Goal: Transaction & Acquisition: Purchase product/service

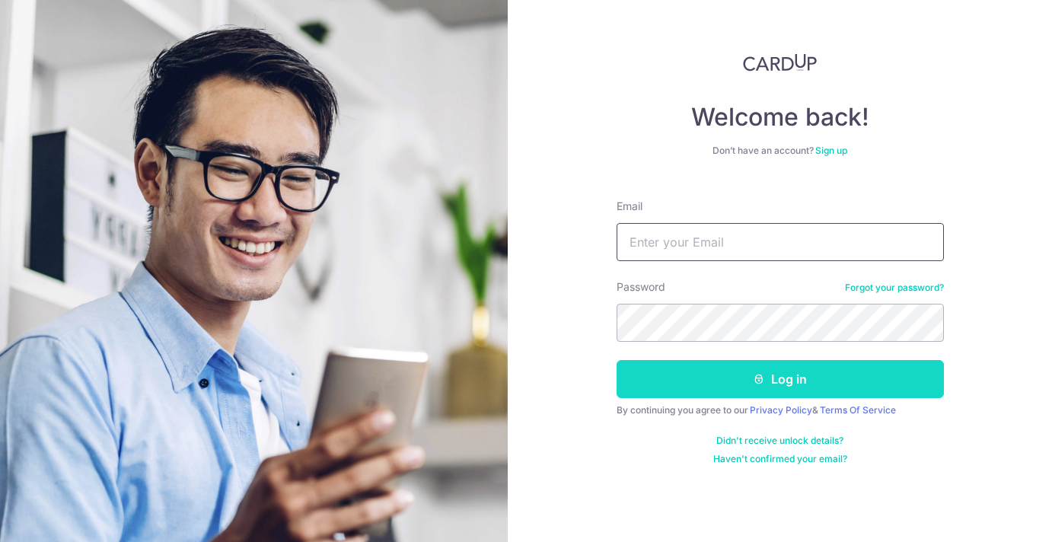
type input "contactelaine.work@gmail.com"
click at [742, 386] on button "Log in" at bounding box center [779, 379] width 327 height 38
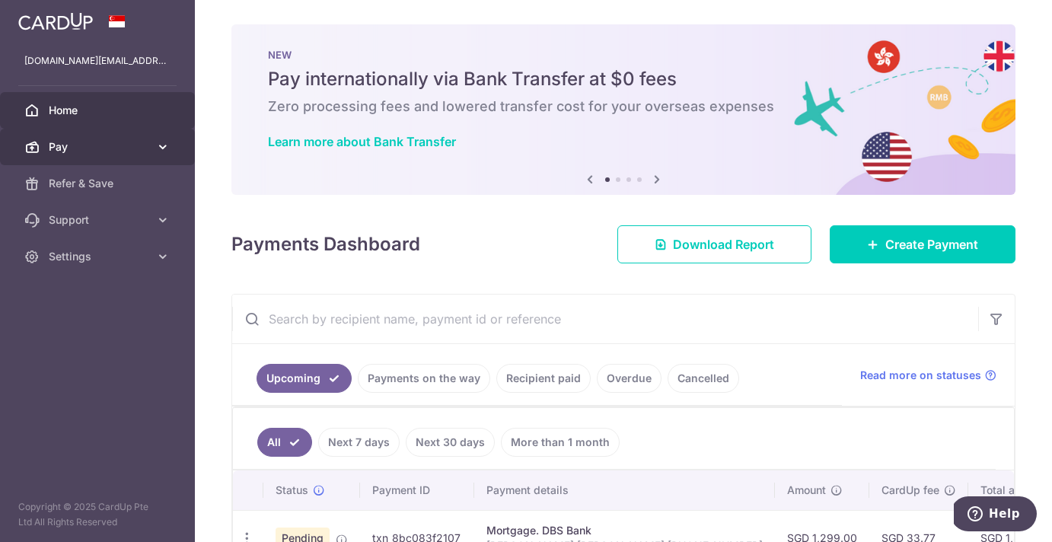
click at [28, 146] on icon at bounding box center [31, 146] width 15 height 15
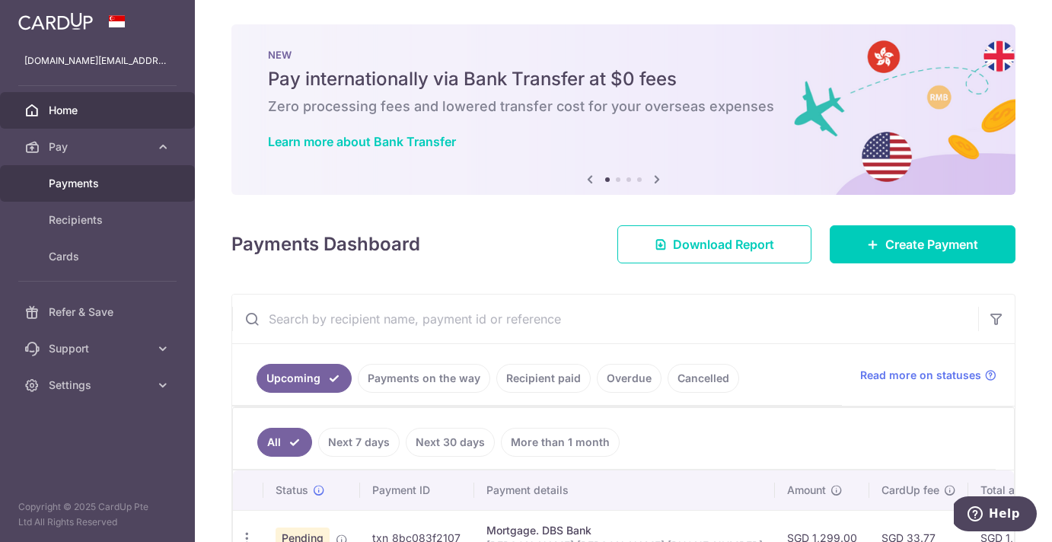
click at [61, 192] on link "Payments" at bounding box center [97, 183] width 195 height 37
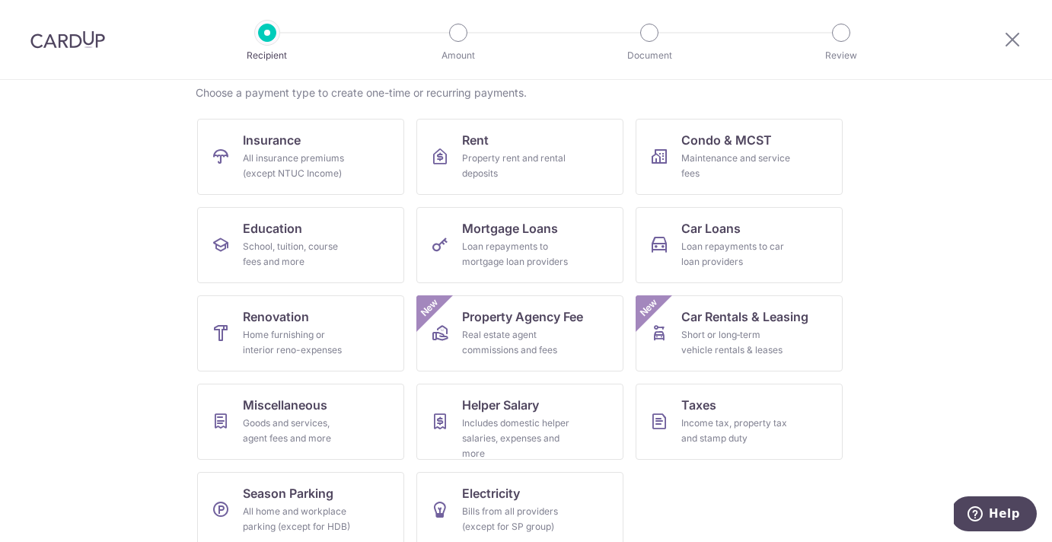
scroll to position [139, 0]
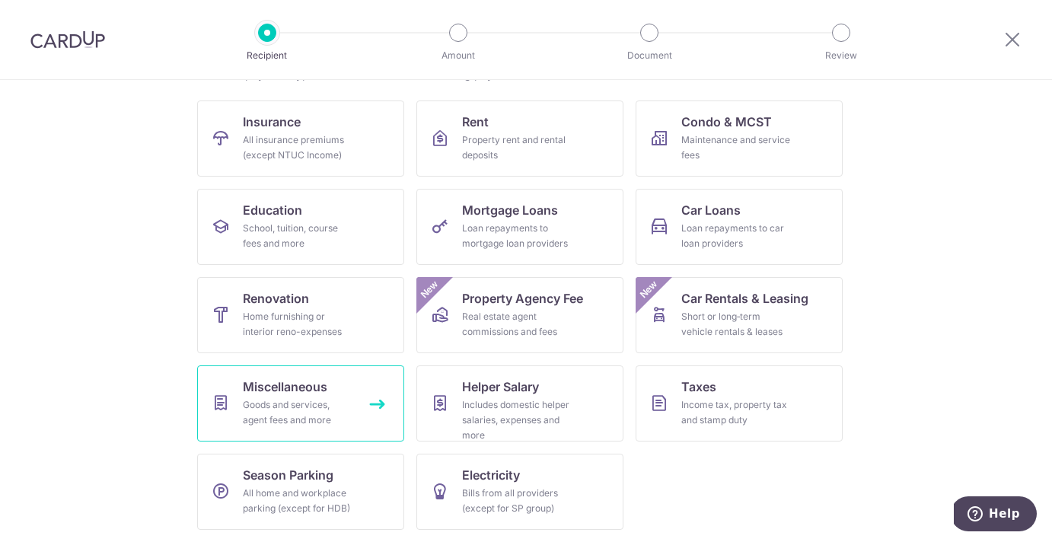
click at [329, 394] on link "Miscellaneous Goods and services, agent fees and more" at bounding box center [300, 403] width 207 height 76
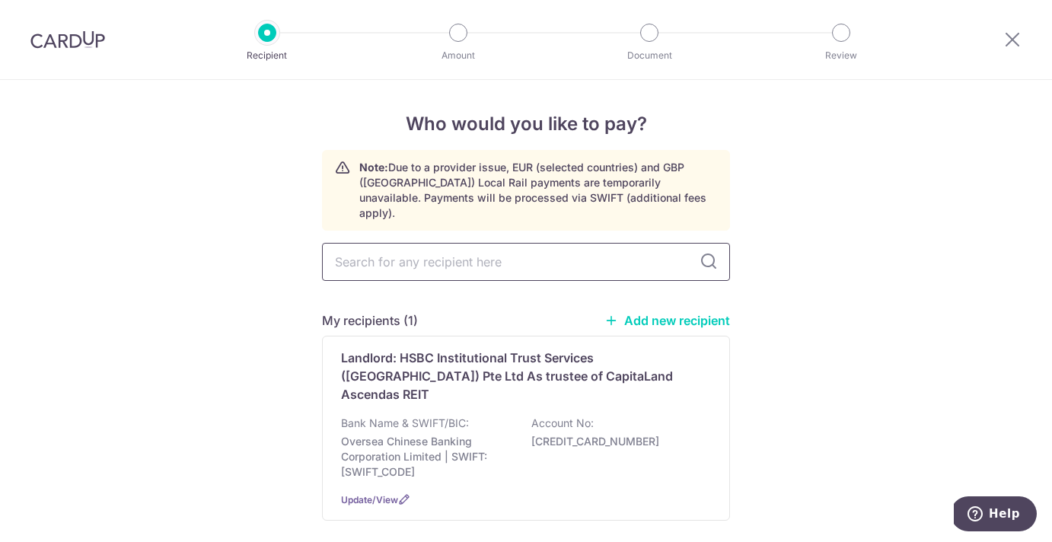
click at [428, 243] on input "text" at bounding box center [526, 262] width 408 height 38
type input "HTSGc CapitaLand"
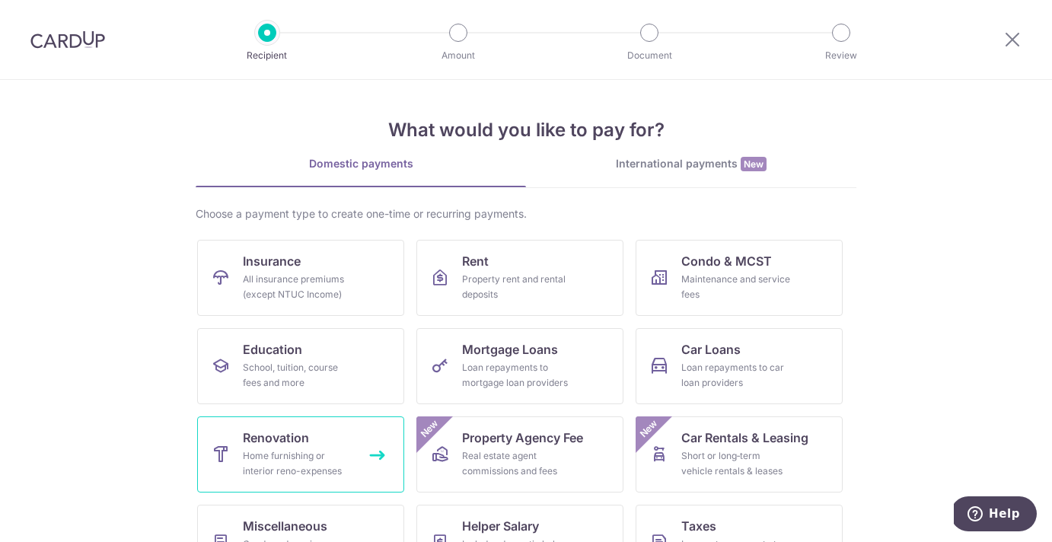
scroll to position [139, 0]
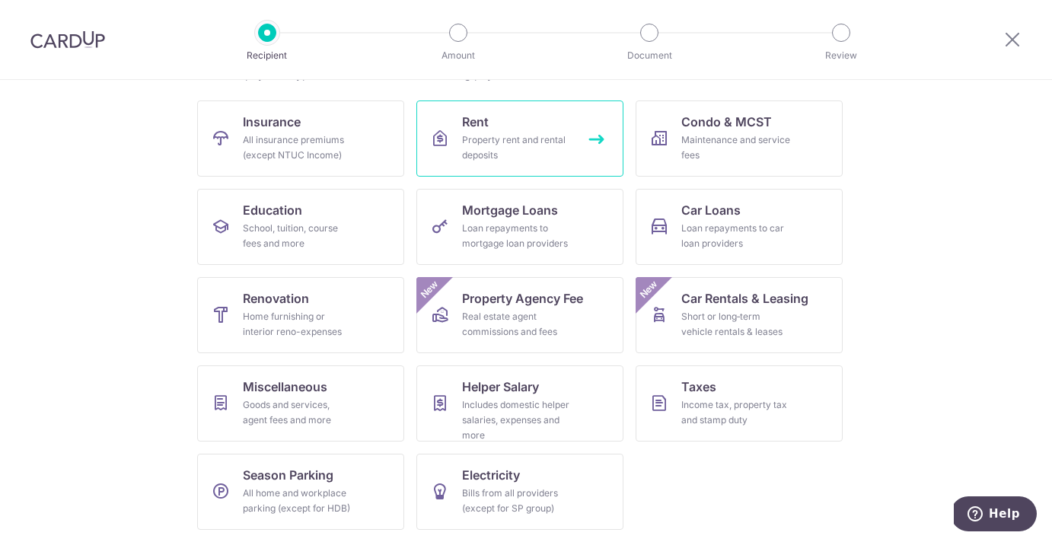
click at [537, 141] on div "Property rent and rental deposits" at bounding box center [517, 147] width 110 height 30
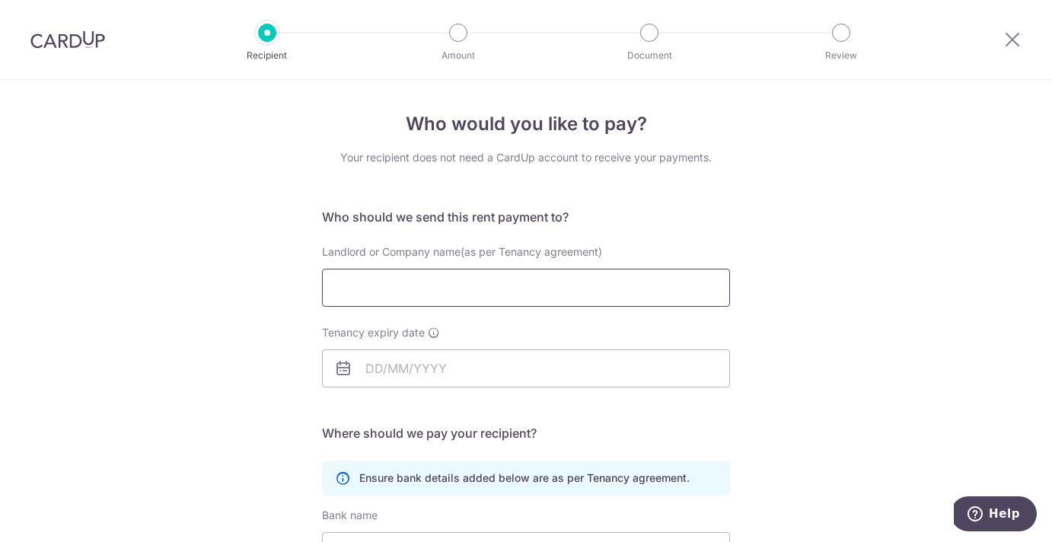
click at [435, 298] on input "Landlord or Company name(as per Tenancy agreement)" at bounding box center [526, 288] width 408 height 38
type input "Landlord: HSBC Institutional Trust Services ([GEOGRAPHIC_DATA]) Pte Ltd As trus…"
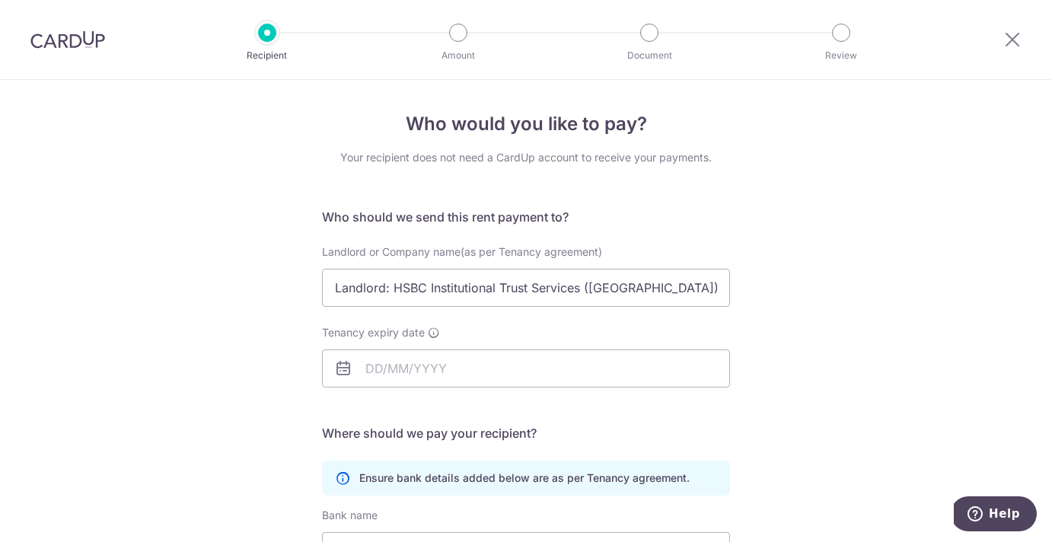
click at [562, 336] on div "Tenancy expiry date" at bounding box center [526, 356] width 408 height 62
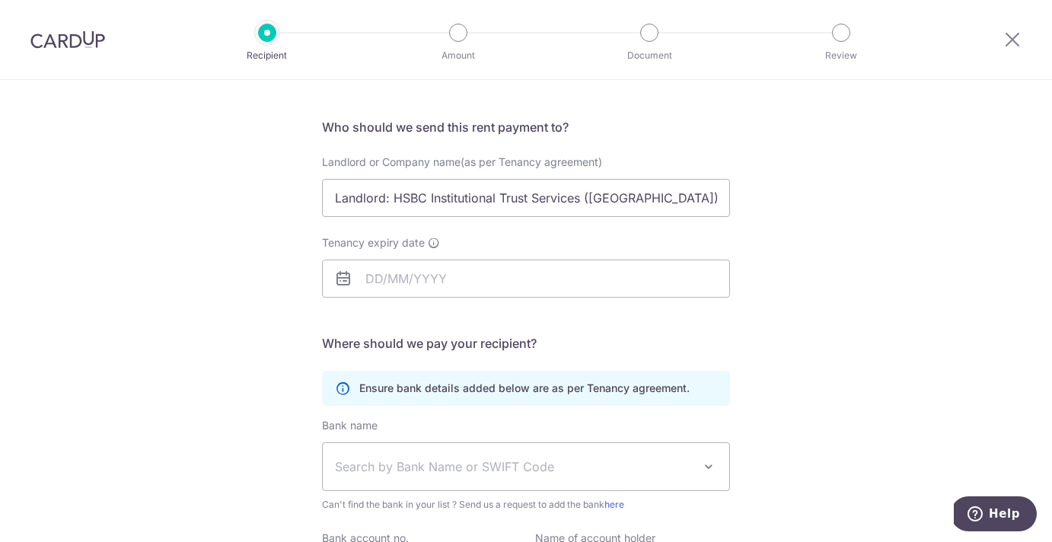
scroll to position [88, 0]
click at [342, 275] on icon at bounding box center [343, 280] width 18 height 18
click at [365, 279] on input "Tenancy expiry date" at bounding box center [526, 280] width 408 height 38
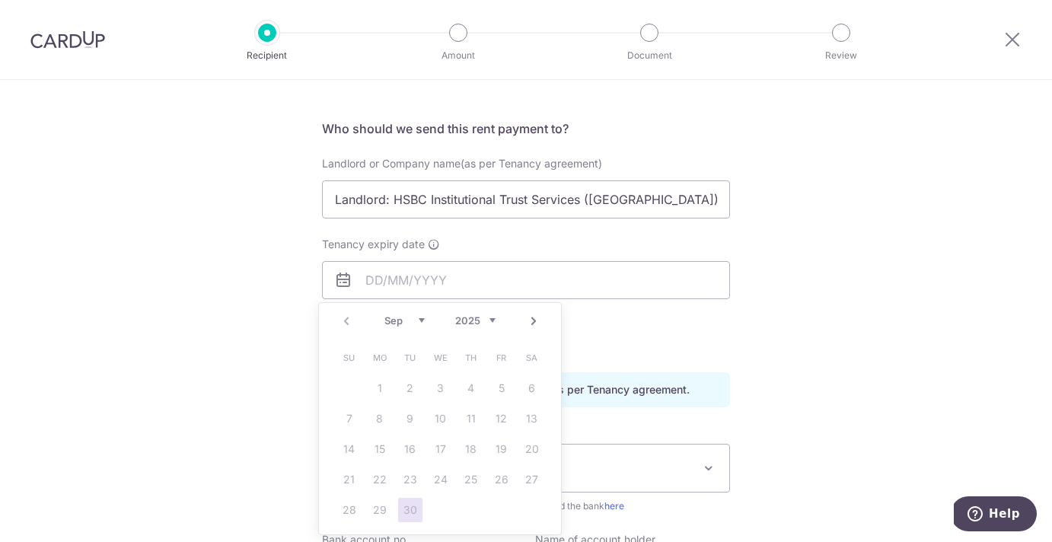
click at [533, 321] on link "Next" at bounding box center [533, 321] width 18 height 18
click at [444, 385] on link "1" at bounding box center [440, 388] width 24 height 24
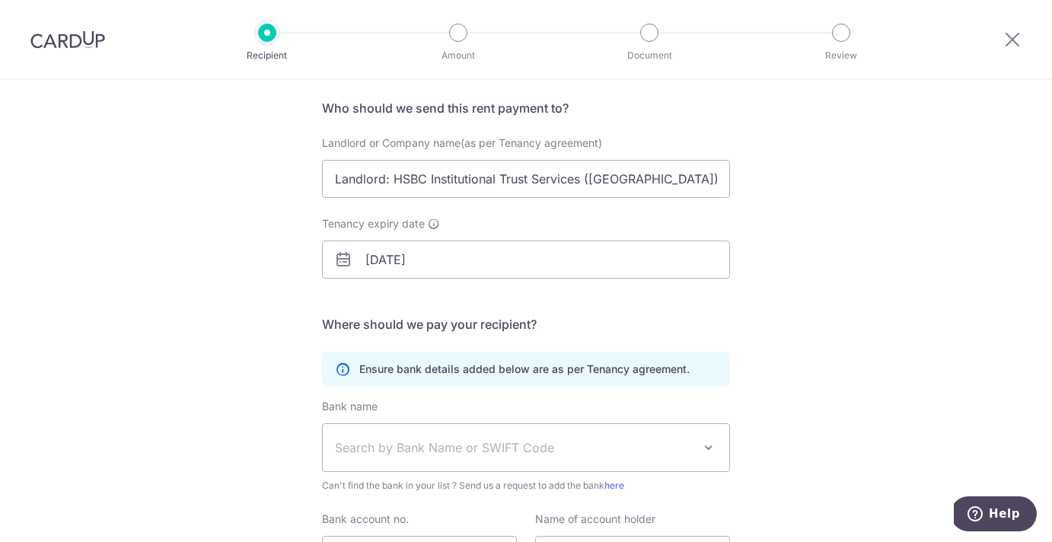
scroll to position [110, 0]
click at [386, 258] on input "01/10/2025" at bounding box center [526, 259] width 408 height 38
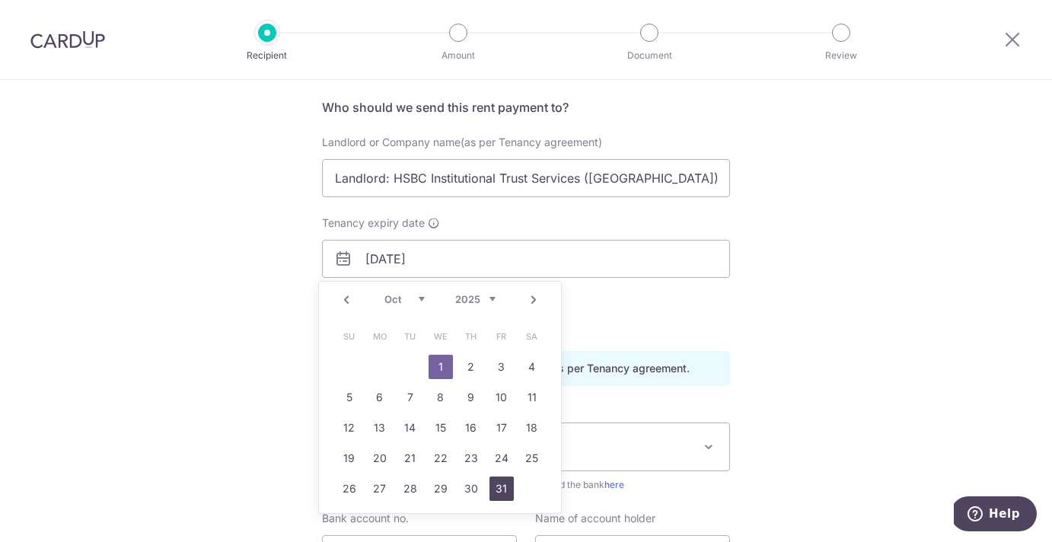
click at [495, 490] on link "31" at bounding box center [501, 488] width 24 height 24
type input "[DATE]"
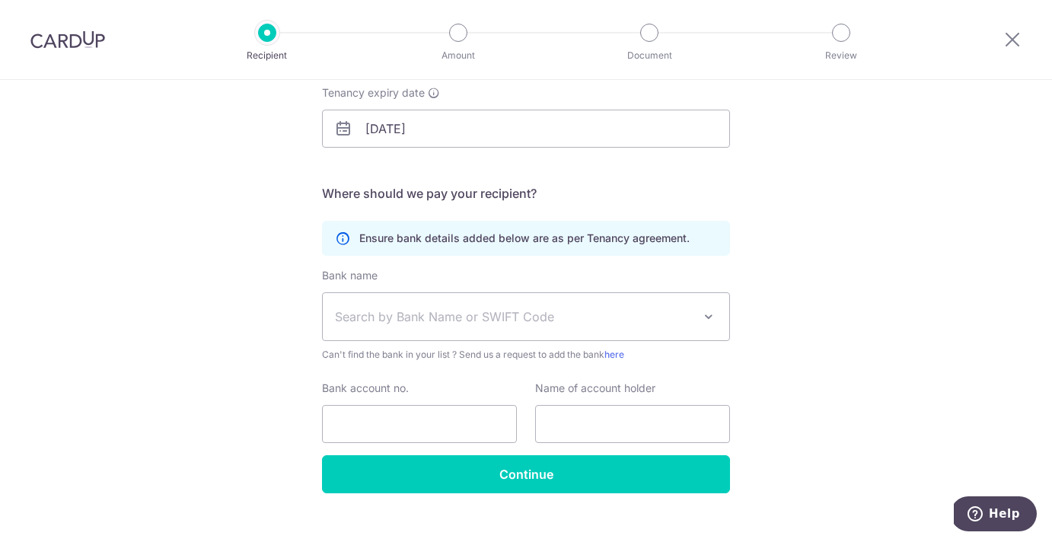
scroll to position [263, 0]
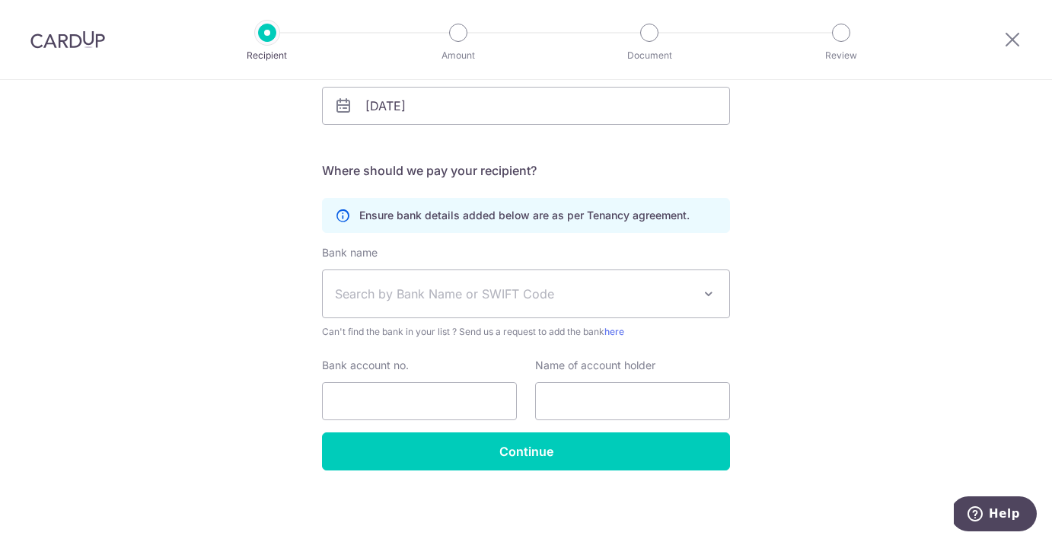
click at [494, 300] on span "Search by Bank Name or SWIFT Code" at bounding box center [514, 294] width 358 height 18
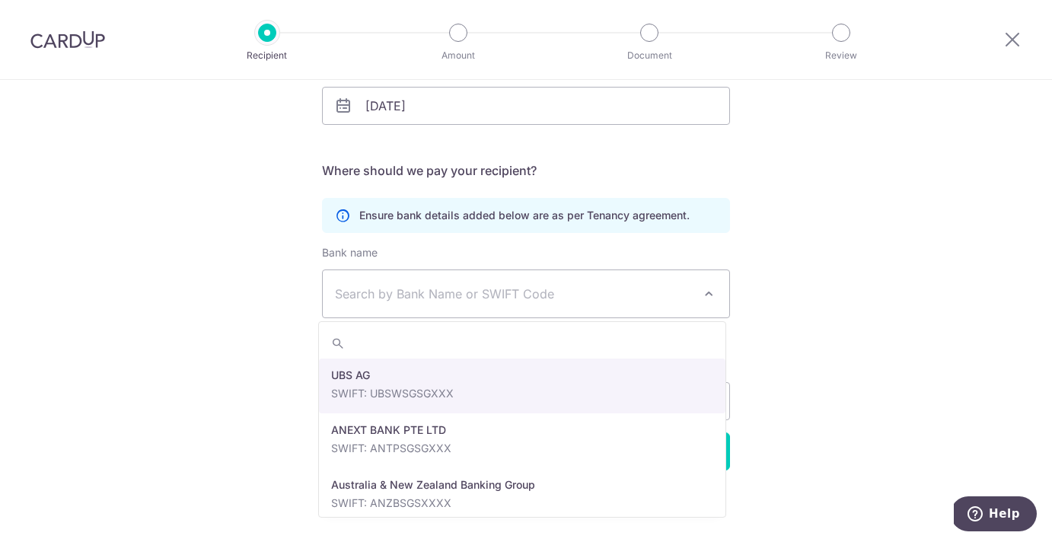
click at [826, 274] on div "Who would you like to pay? Your recipient does not need a CardUp account to rec…" at bounding box center [526, 179] width 1052 height 724
click at [527, 295] on span "Search by Bank Name or SWIFT Code" at bounding box center [514, 294] width 358 height 18
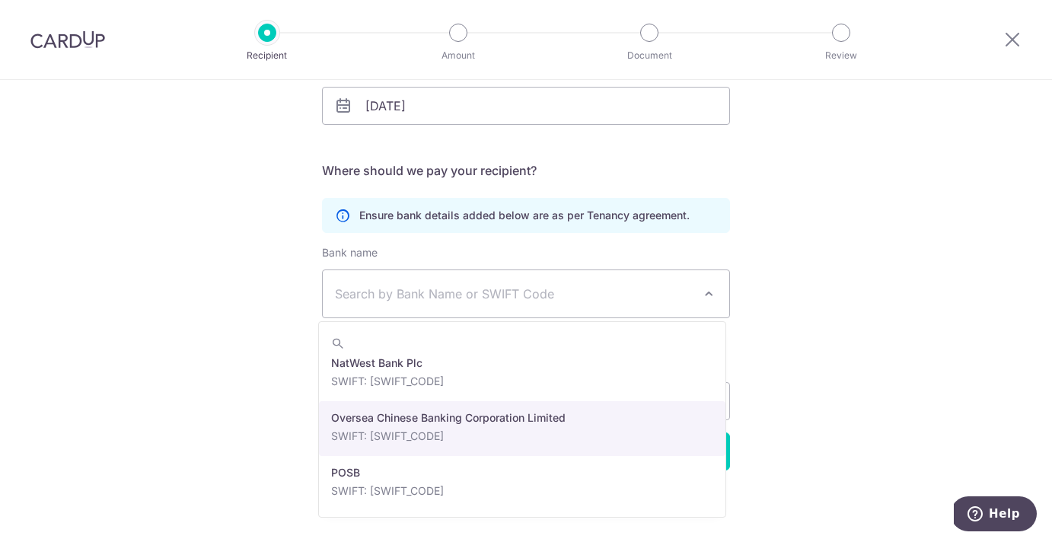
scroll to position [2636, 0]
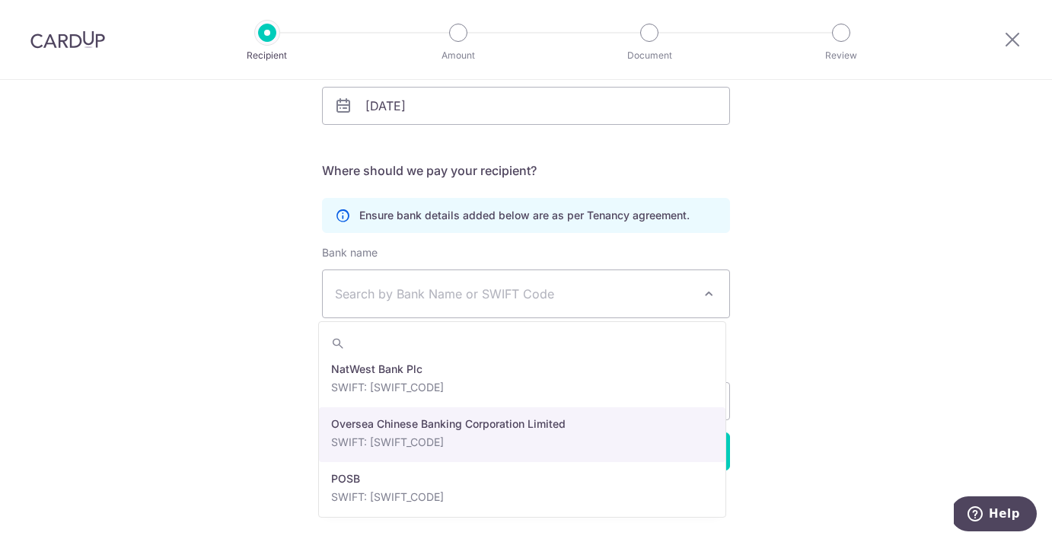
select select "12"
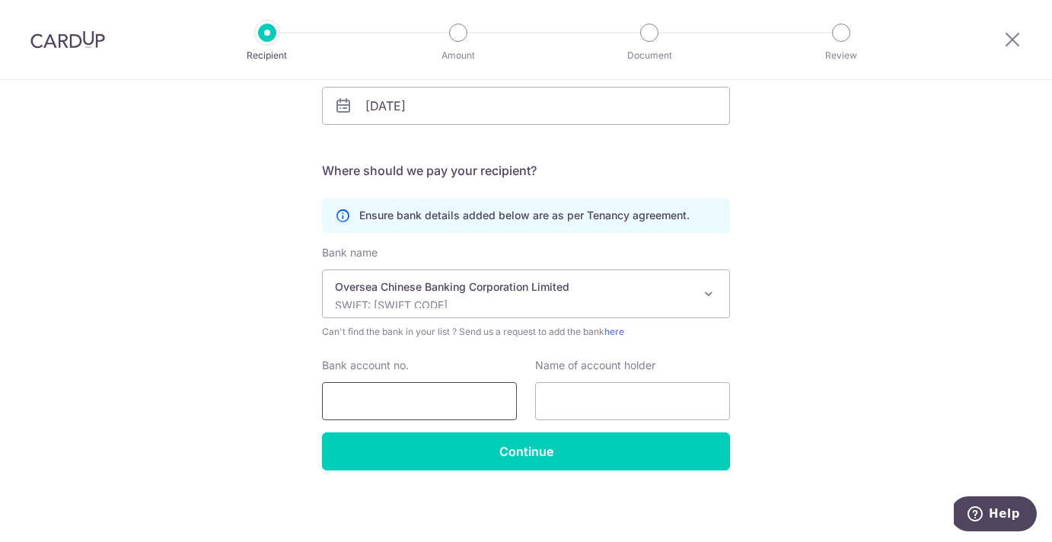
click at [432, 403] on input "Bank account no." at bounding box center [419, 401] width 195 height 38
type input "501583454001"
click at [560, 394] on input "text" at bounding box center [632, 401] width 195 height 38
type input "HTSG a/c CapitaLand Ascendas REIT"
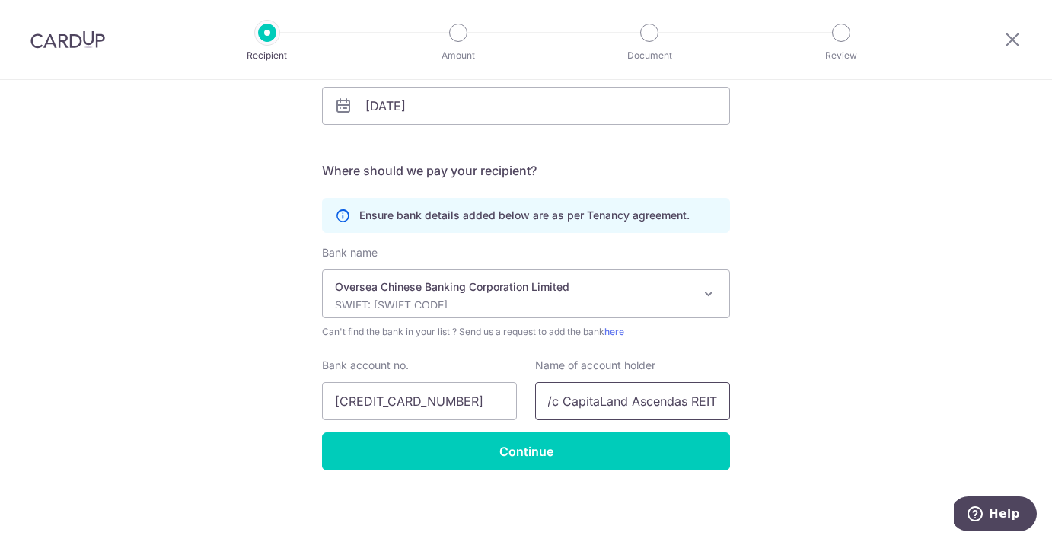
drag, startPoint x: 624, startPoint y: 394, endPoint x: 764, endPoint y: 407, distance: 140.6
click at [764, 407] on div "Who would you like to pay? Your recipient does not need a CardUp account to rec…" at bounding box center [526, 179] width 1052 height 724
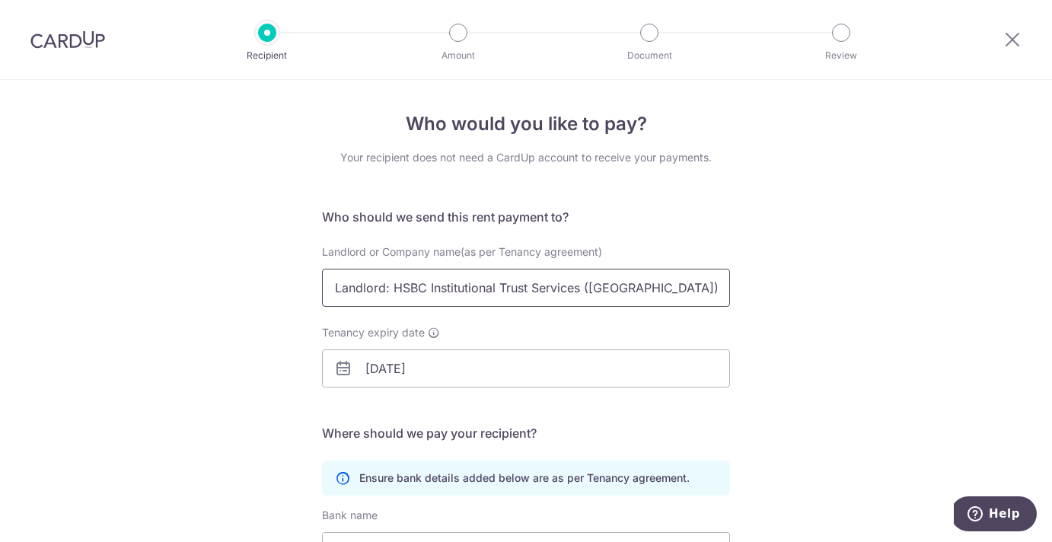
click at [352, 294] on input "Landlord: HSBC Institutional Trust Services (Singapore) Pte Ltd As trustee of C…" at bounding box center [526, 288] width 408 height 38
drag, startPoint x: 329, startPoint y: 288, endPoint x: 766, endPoint y: 305, distance: 437.9
click at [766, 305] on div "Who would you like to pay? Your recipient does not need a CardUp account to rec…" at bounding box center [526, 442] width 1052 height 724
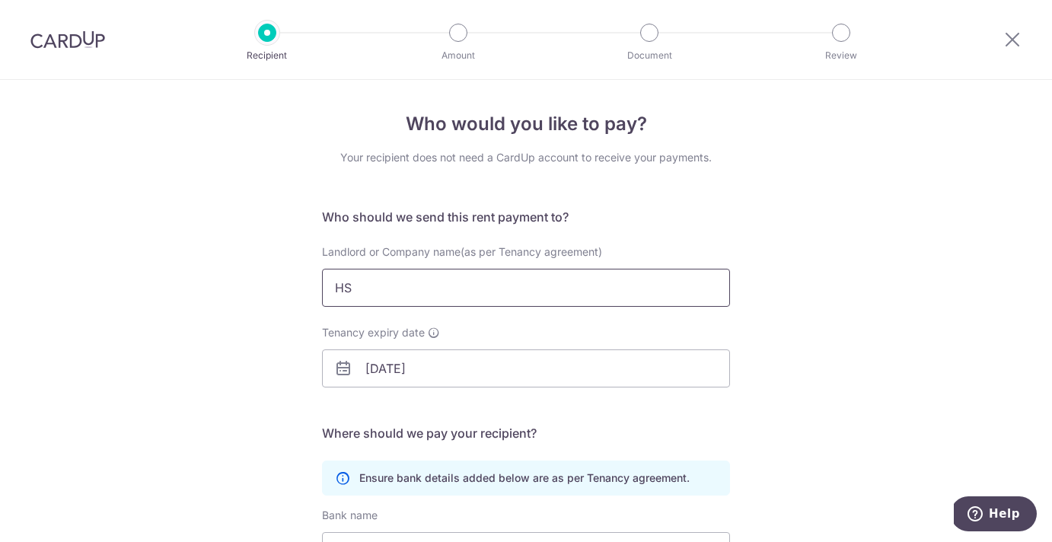
type input "H"
type input "Landlord: HSBC Institutional Trust Services (Singapore) Pte Ltd As trustee of C…"
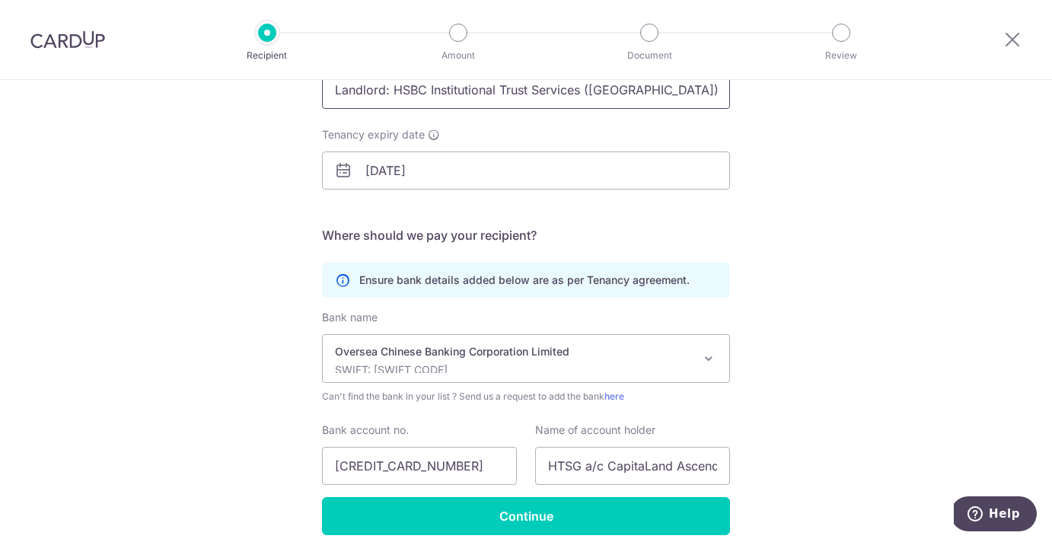
scroll to position [263, 0]
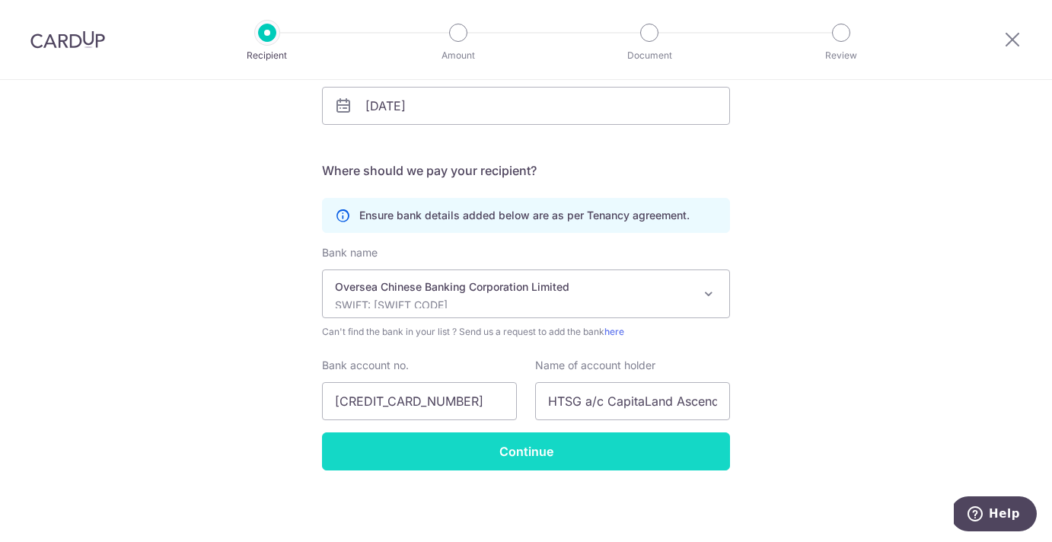
click at [475, 457] on input "Continue" at bounding box center [526, 451] width 408 height 38
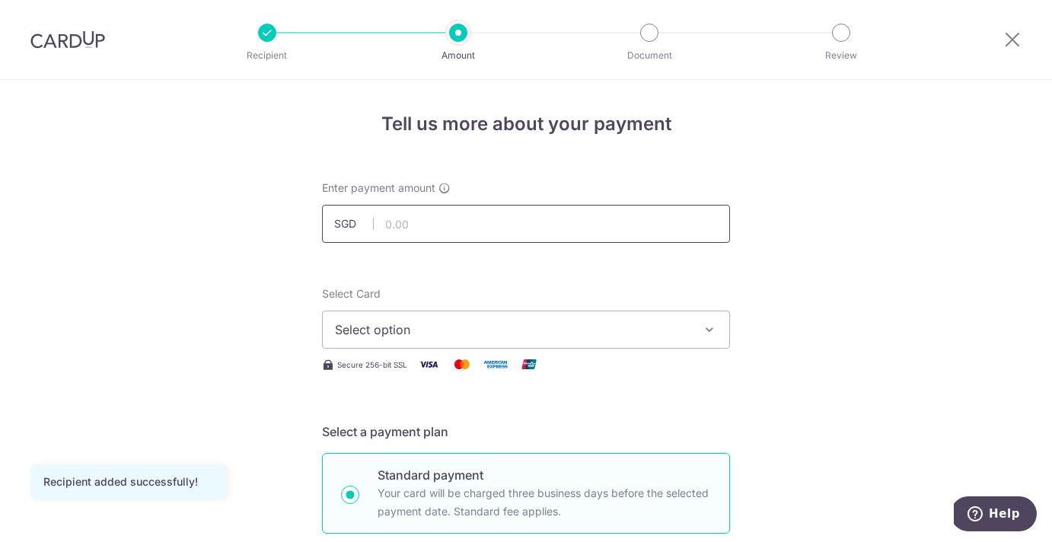
click at [390, 224] on input "text" at bounding box center [526, 224] width 408 height 38
type input "3,815.00"
click at [560, 291] on div "Select Card Select option Add credit card Your Cards **** 7852" at bounding box center [526, 317] width 408 height 62
click at [495, 336] on span "Select option" at bounding box center [512, 329] width 355 height 18
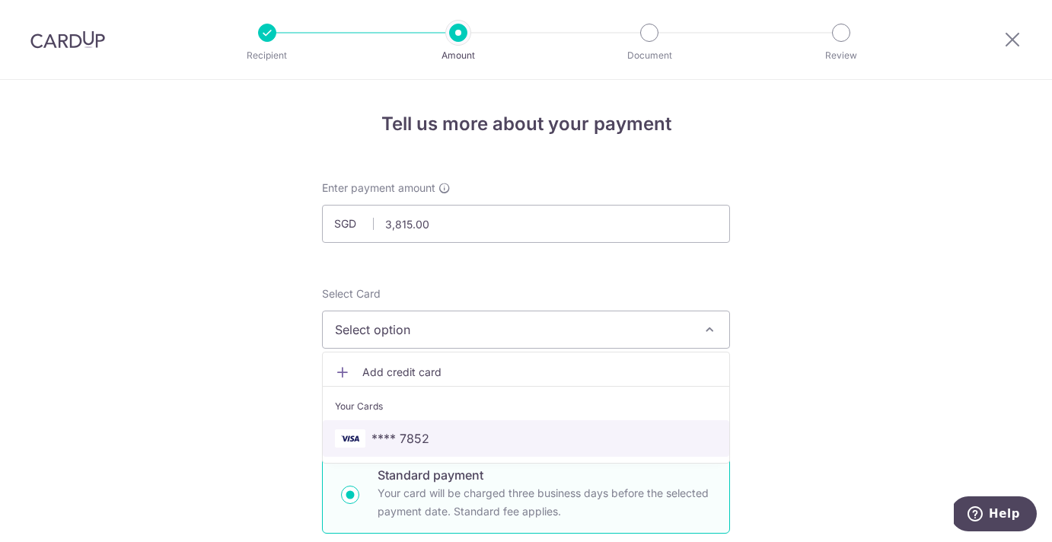
click at [451, 440] on span "**** 7852" at bounding box center [526, 438] width 382 height 18
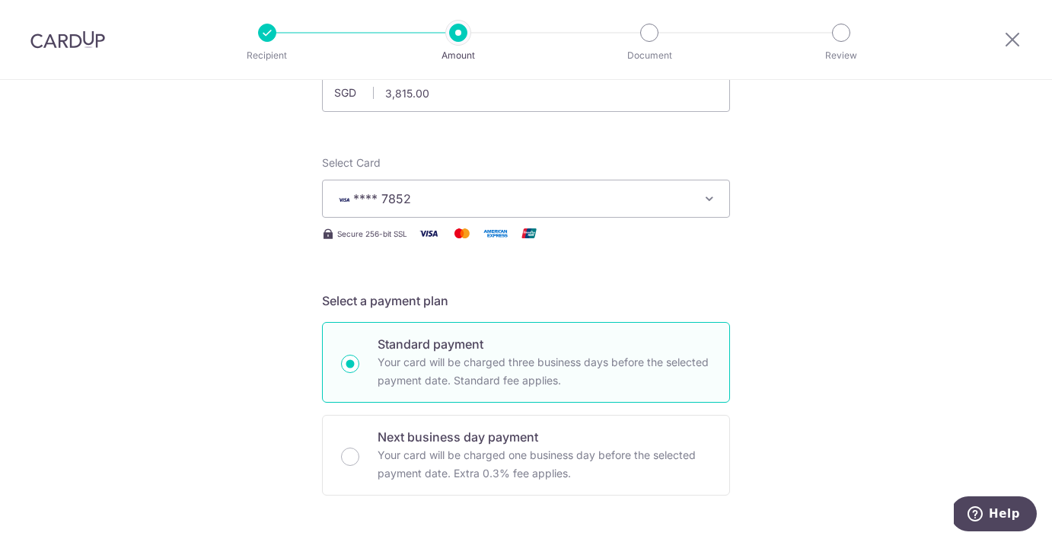
scroll to position [255, 0]
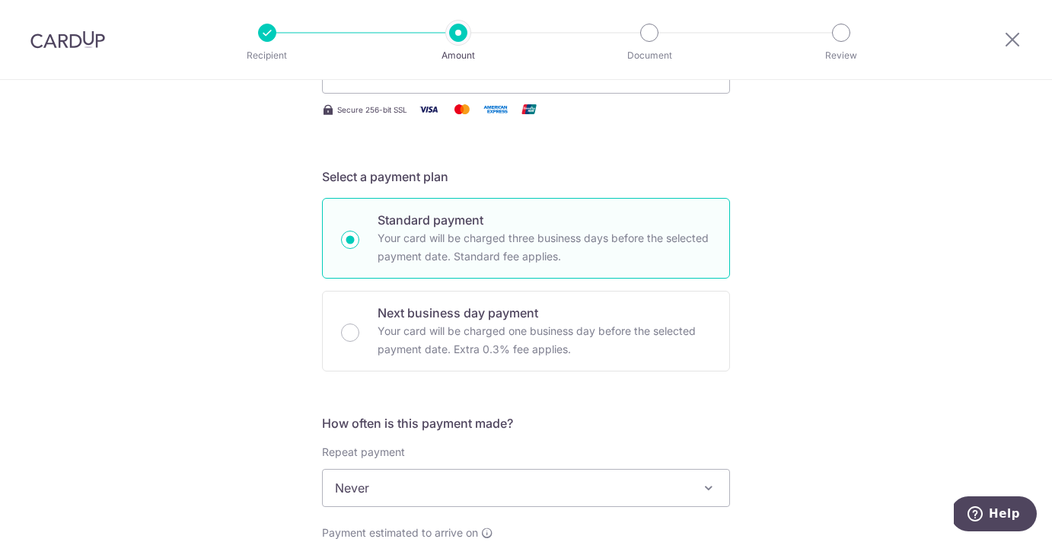
click at [269, 32] on div at bounding box center [267, 33] width 18 height 18
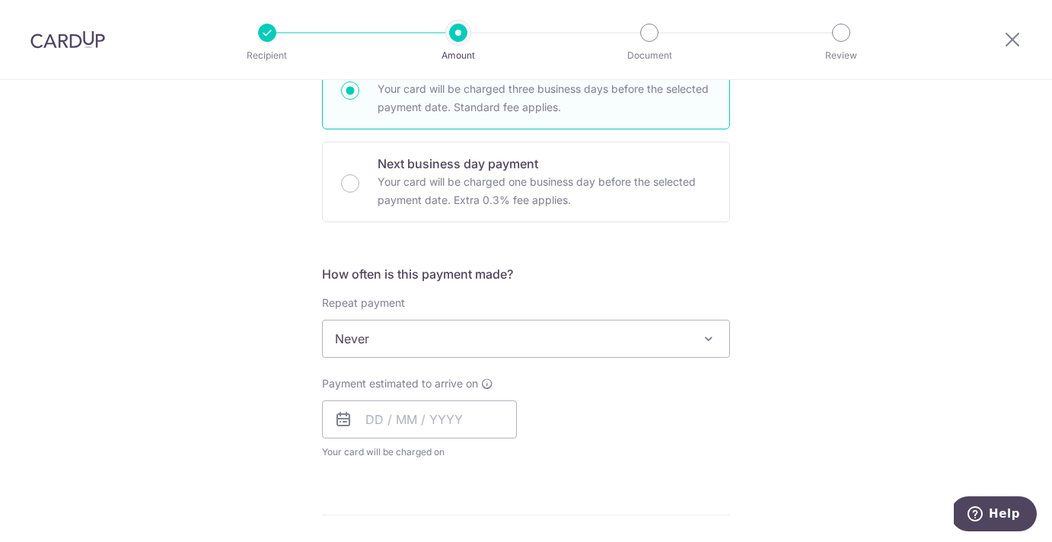
scroll to position [915, 0]
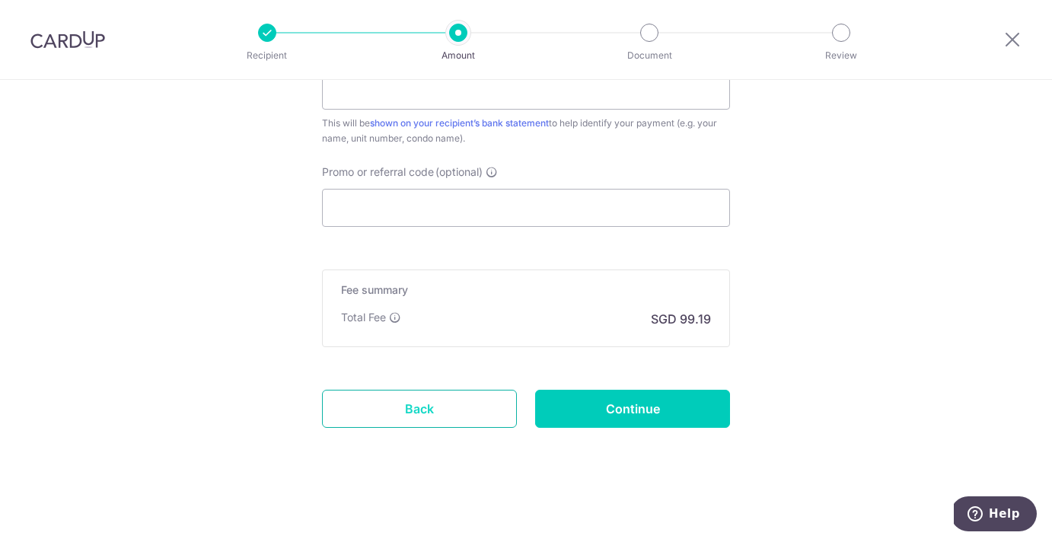
click at [399, 400] on link "Back" at bounding box center [419, 409] width 195 height 38
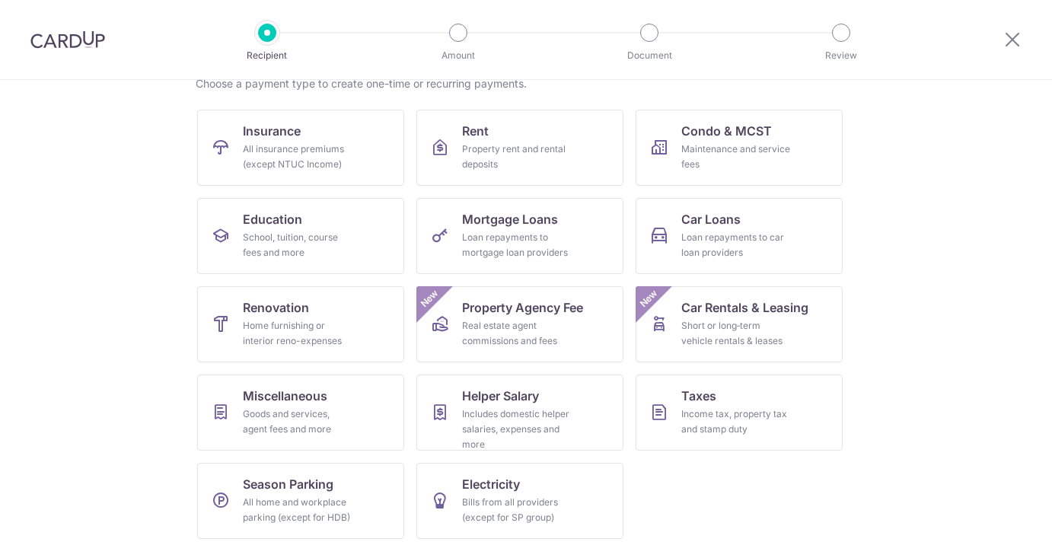
scroll to position [139, 0]
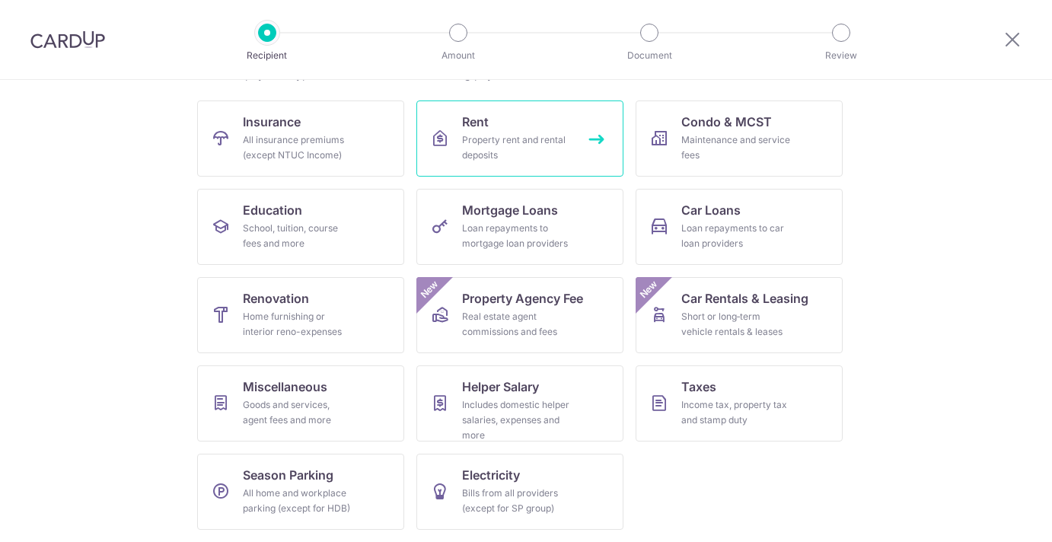
click at [526, 158] on div "Property rent and rental deposits" at bounding box center [517, 147] width 110 height 30
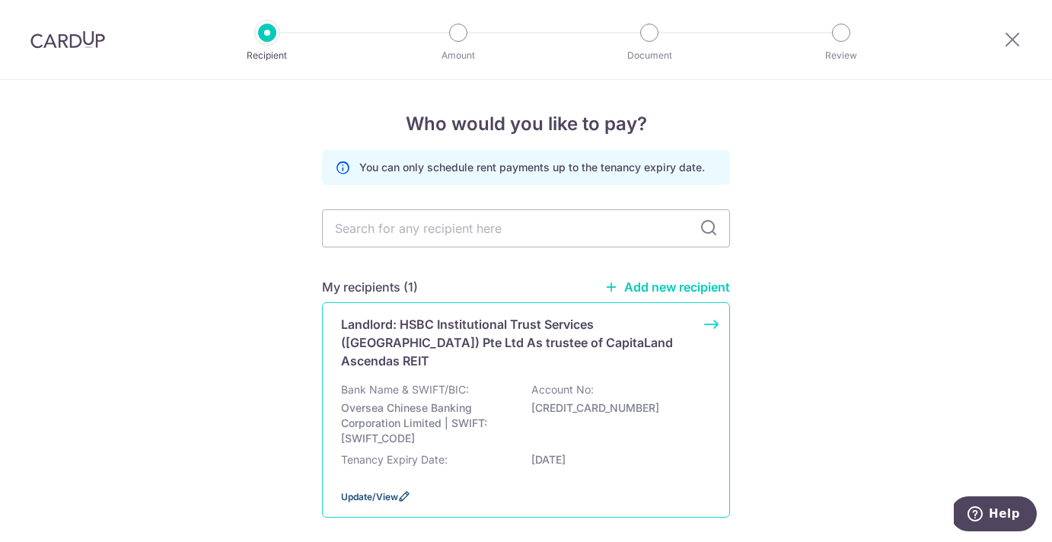
click at [362, 491] on span "Update/View" at bounding box center [369, 496] width 57 height 11
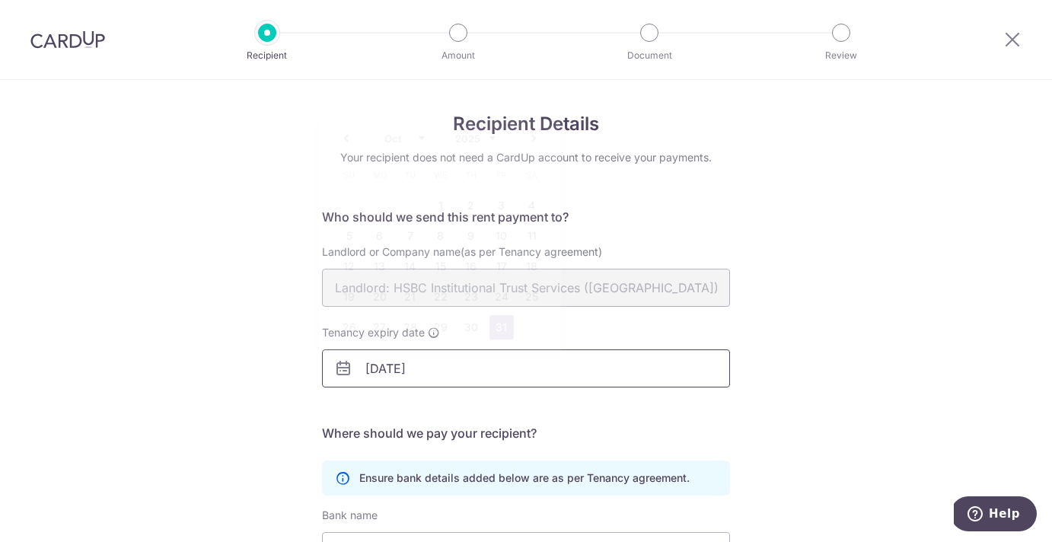
click at [384, 368] on input "31/10/2025" at bounding box center [526, 368] width 408 height 38
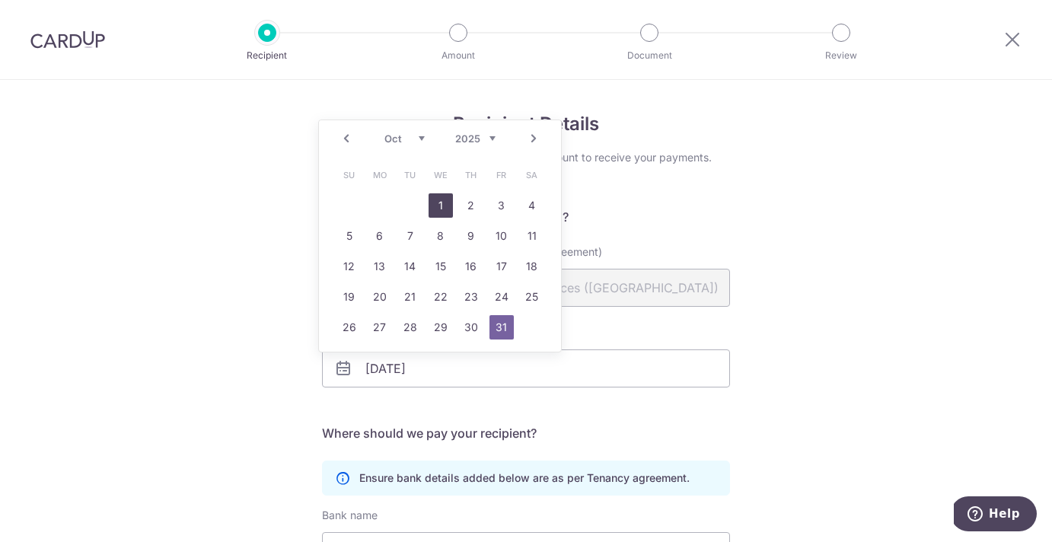
click at [445, 204] on link "1" at bounding box center [440, 205] width 24 height 24
type input "01/10/2025"
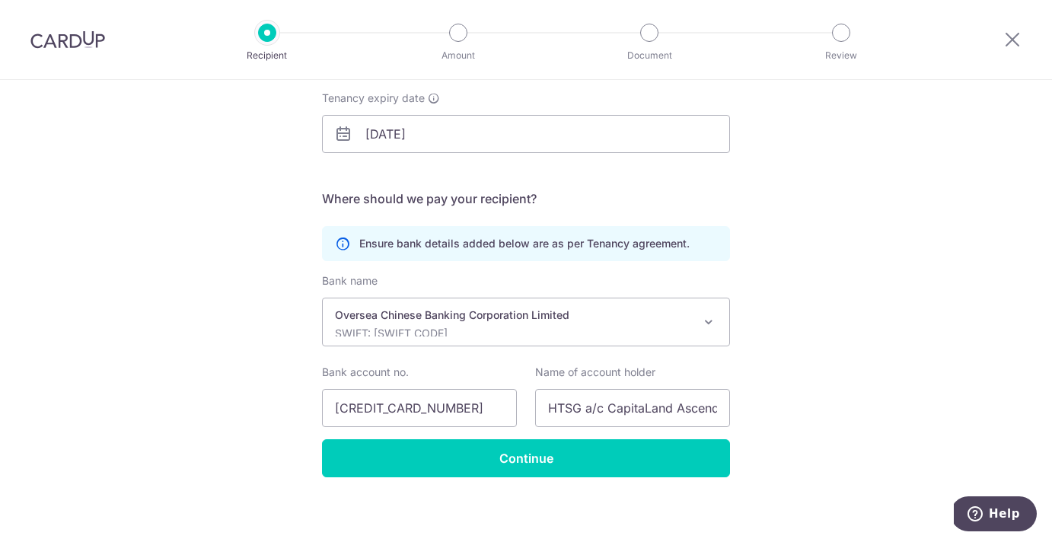
scroll to position [241, 0]
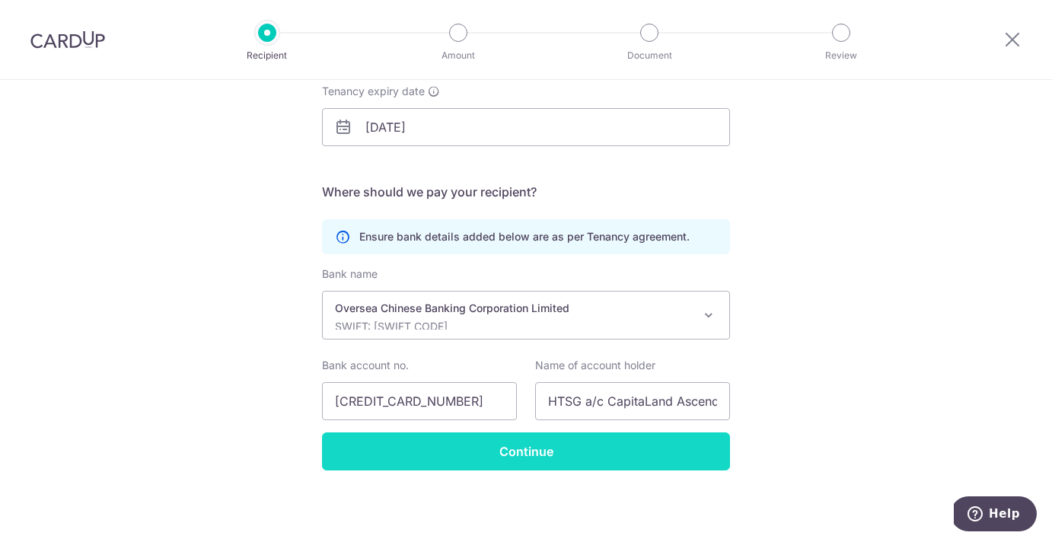
click at [492, 454] on input "Continue" at bounding box center [526, 451] width 408 height 38
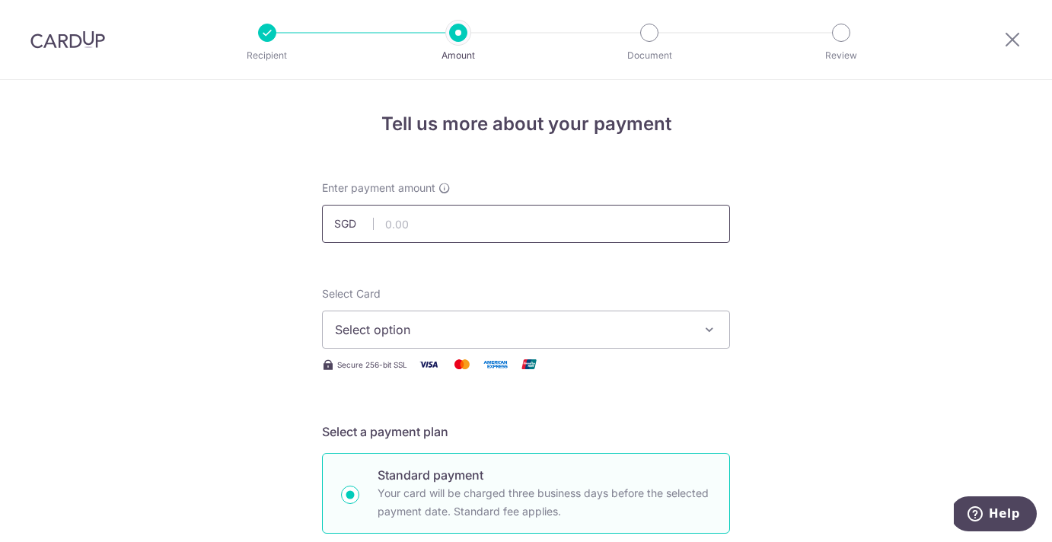
click at [394, 226] on input "text" at bounding box center [526, 224] width 408 height 38
type input "3,815.00"
click at [579, 291] on div "Select Card Select option Add credit card Your Cards **** 7852" at bounding box center [526, 317] width 408 height 62
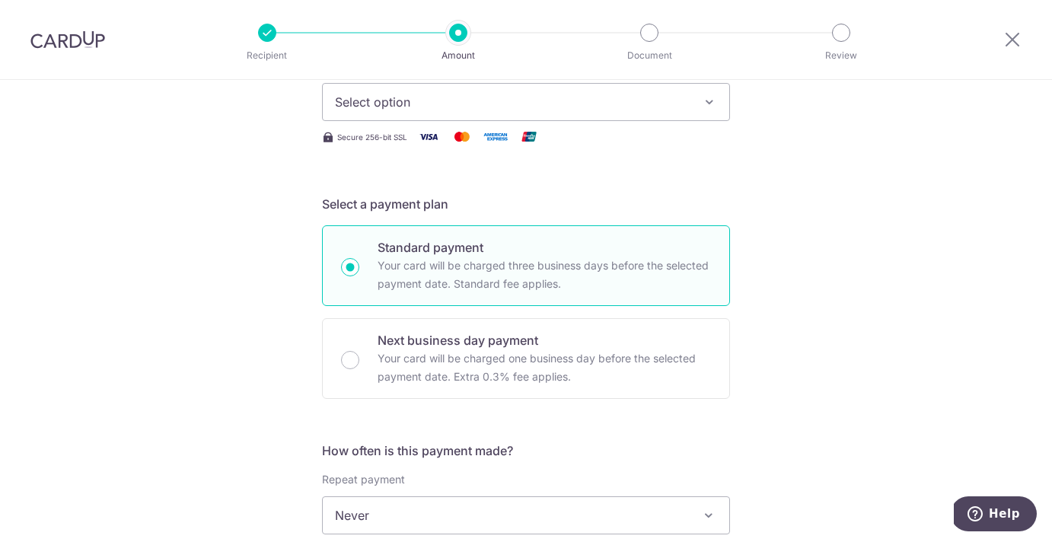
scroll to position [216, 0]
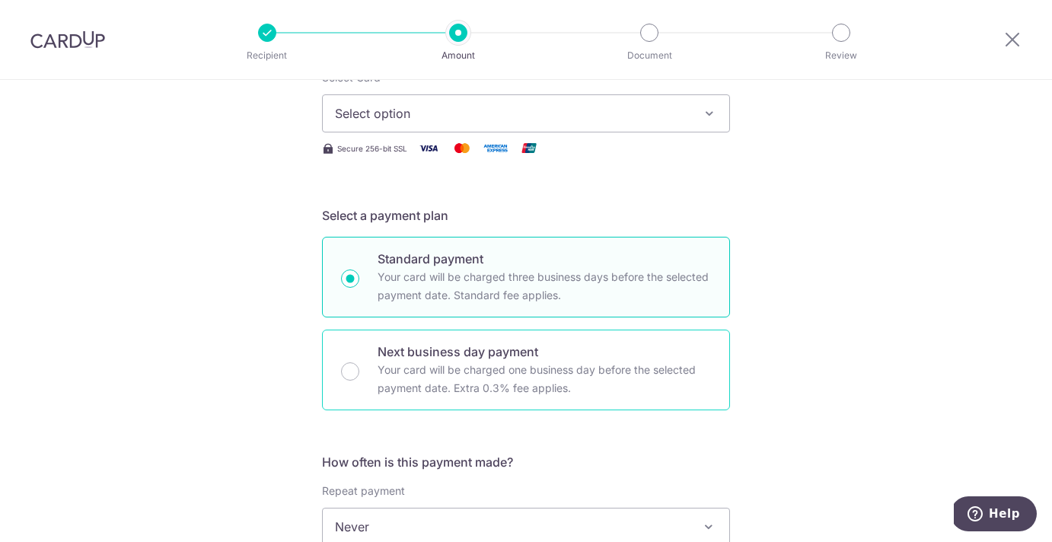
click at [355, 366] on div "Next business day payment Your card will be charged one business day before the…" at bounding box center [526, 370] width 408 height 81
radio input "false"
radio input "true"
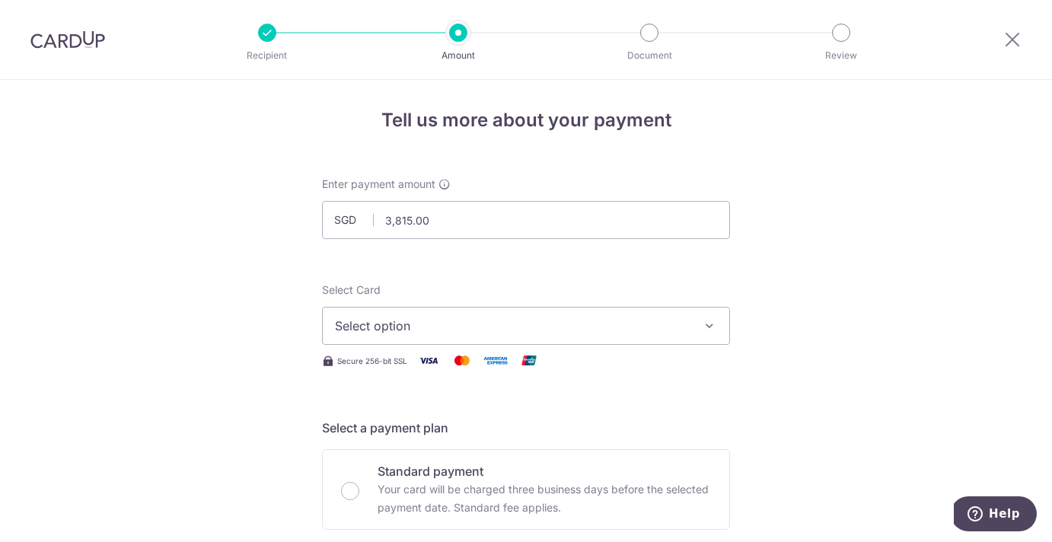
scroll to position [0, 0]
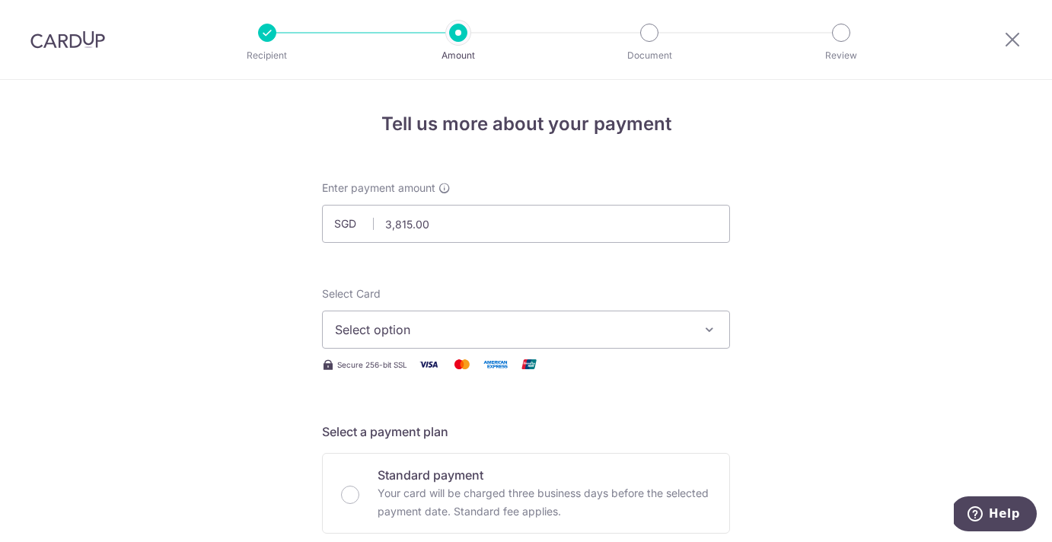
click at [362, 336] on span "Select option" at bounding box center [512, 329] width 355 height 18
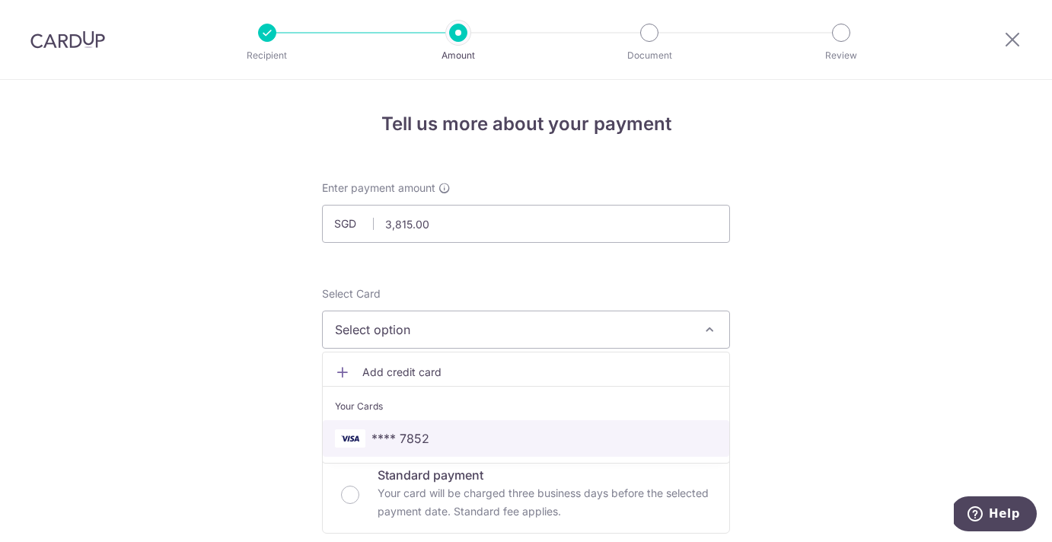
click at [342, 440] on img at bounding box center [350, 438] width 30 height 18
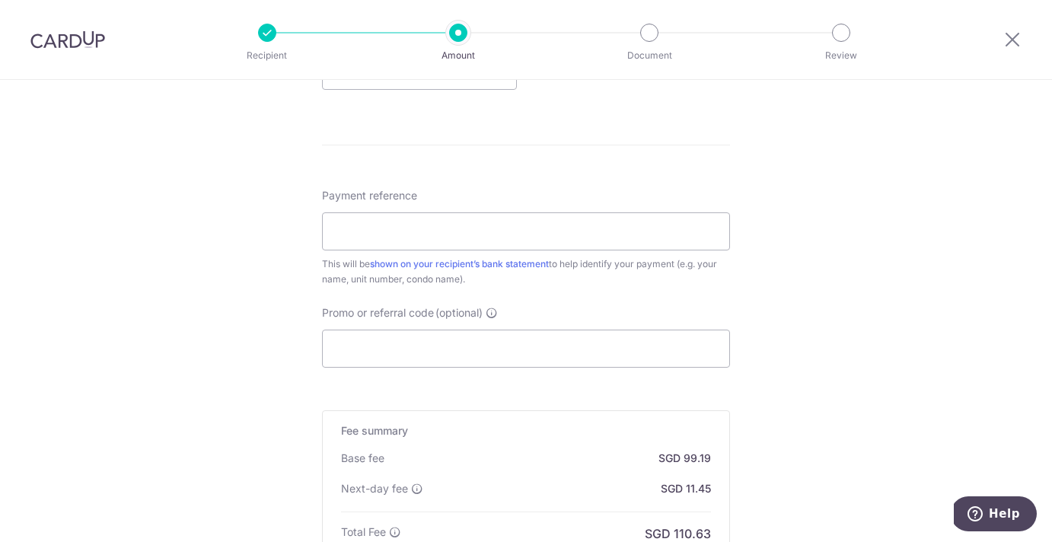
scroll to position [746, 0]
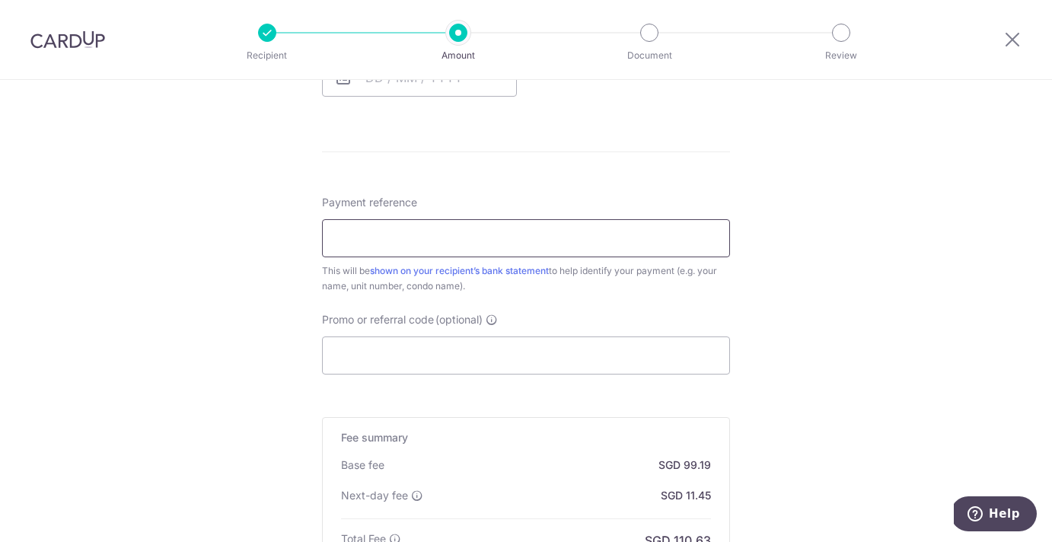
click at [387, 242] on input "Payment reference" at bounding box center [526, 238] width 408 height 38
type input "Anomalous Co. for Aperia Mall"
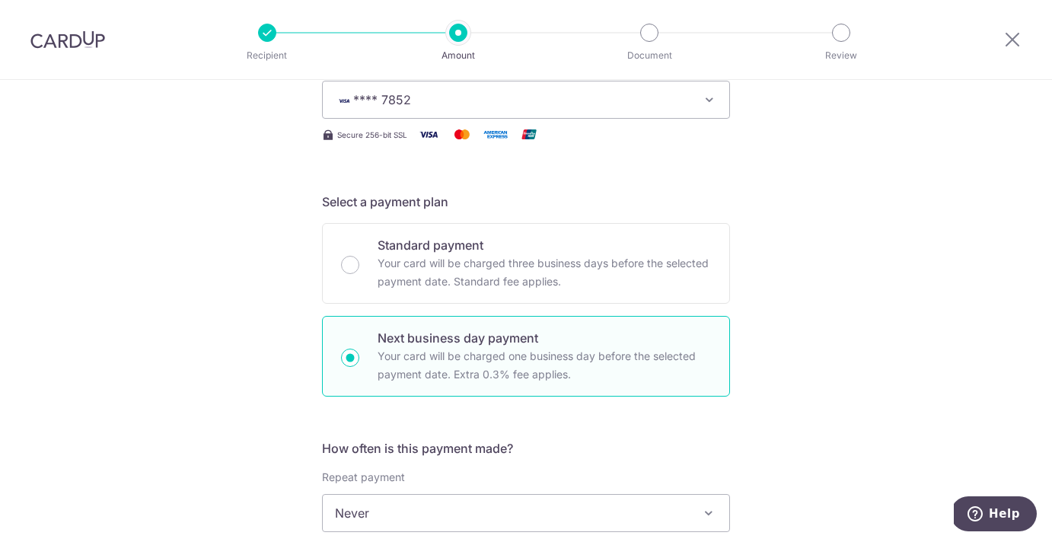
scroll to position [209, 0]
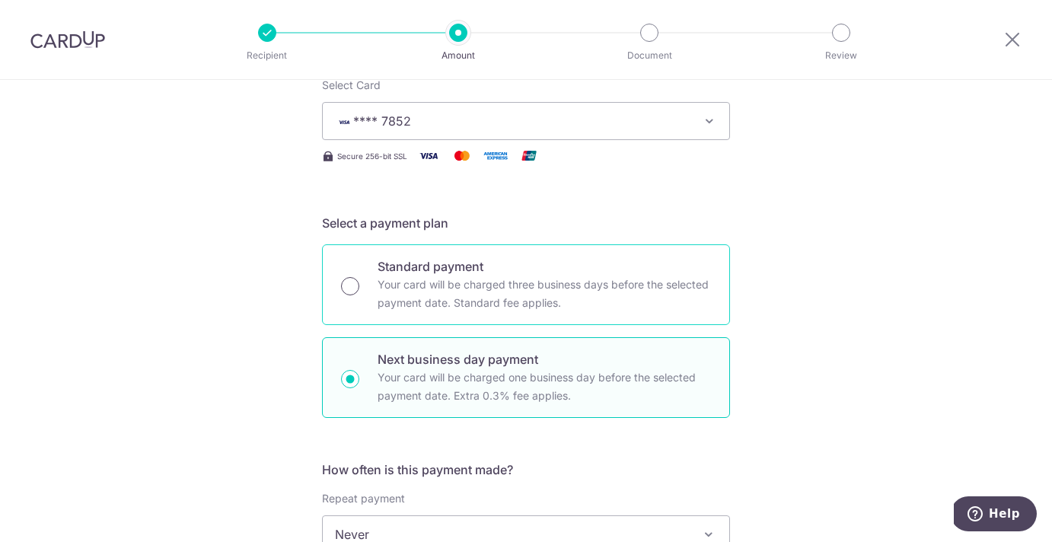
click at [348, 287] on input "Standard payment Your card will be charged three business days before the selec…" at bounding box center [350, 286] width 18 height 18
radio input "true"
click at [348, 381] on input "Next business day payment Your card will be charged one business day before the…" at bounding box center [350, 379] width 18 height 18
radio input "true"
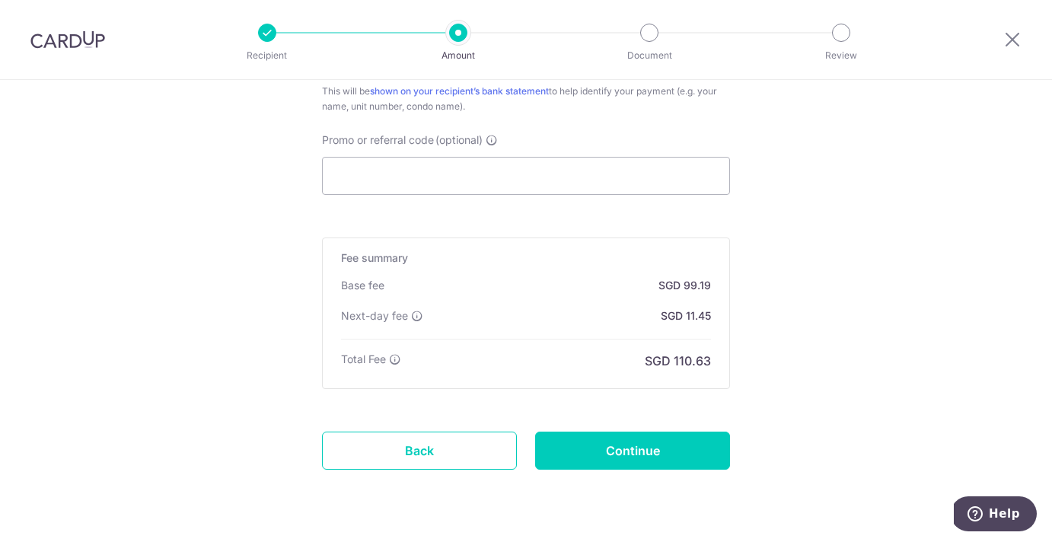
scroll to position [931, 0]
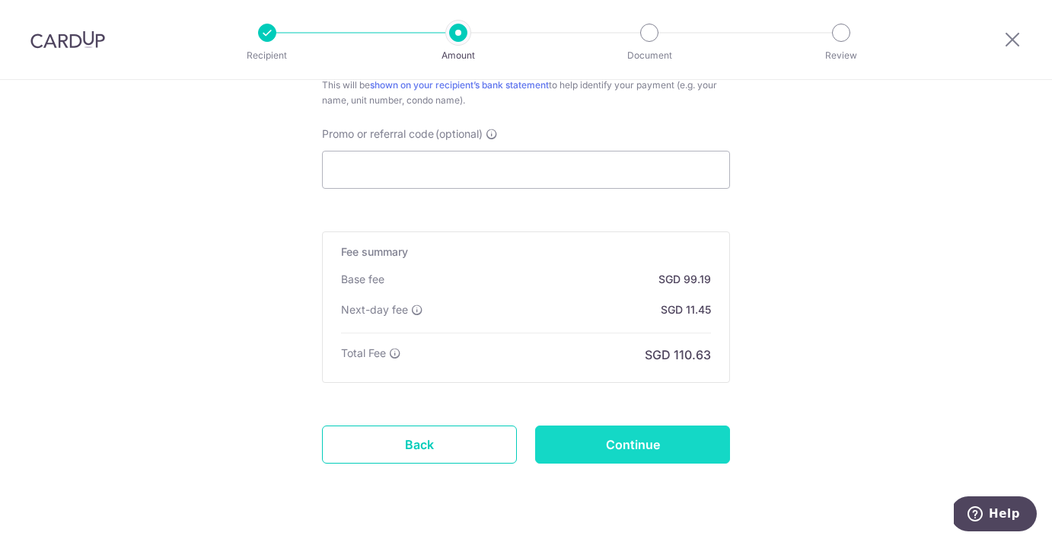
click at [608, 449] on input "Continue" at bounding box center [632, 444] width 195 height 38
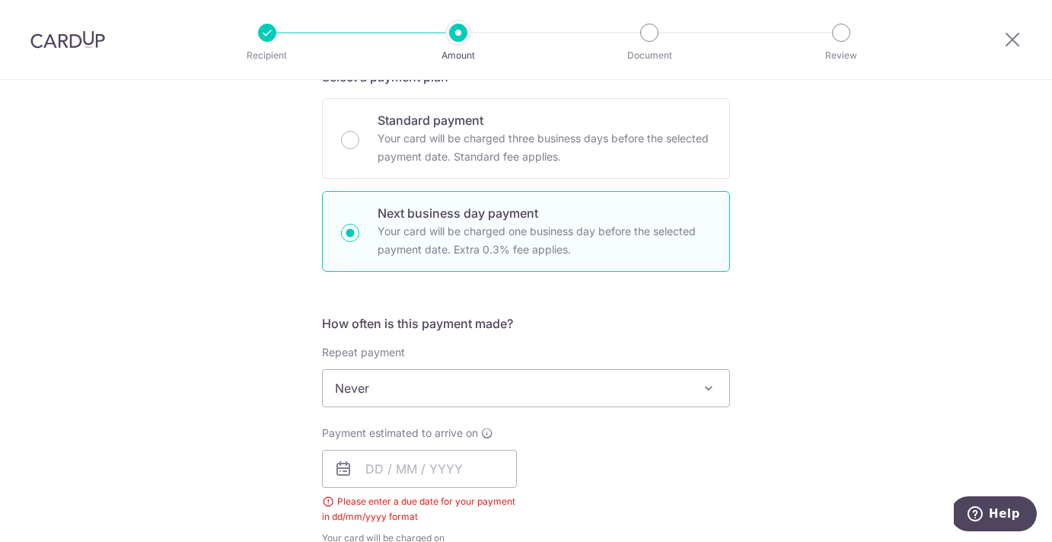
scroll to position [490, 0]
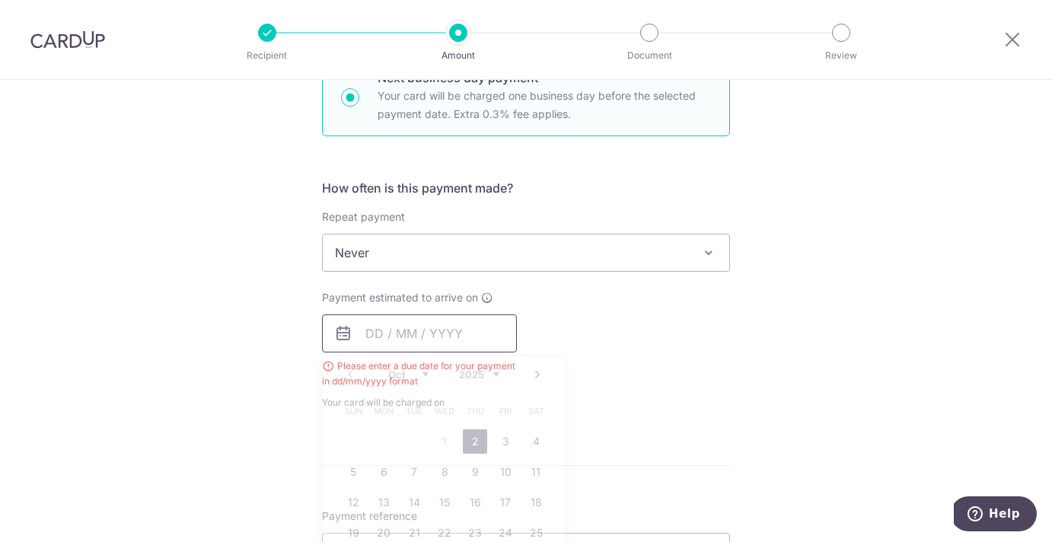
click at [363, 339] on input "text" at bounding box center [419, 333] width 195 height 38
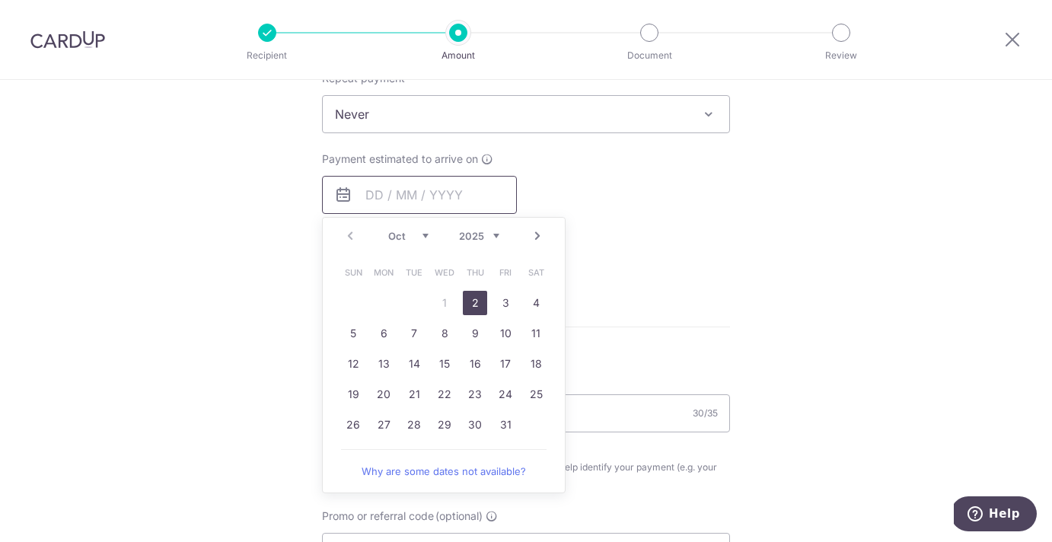
scroll to position [717, 0]
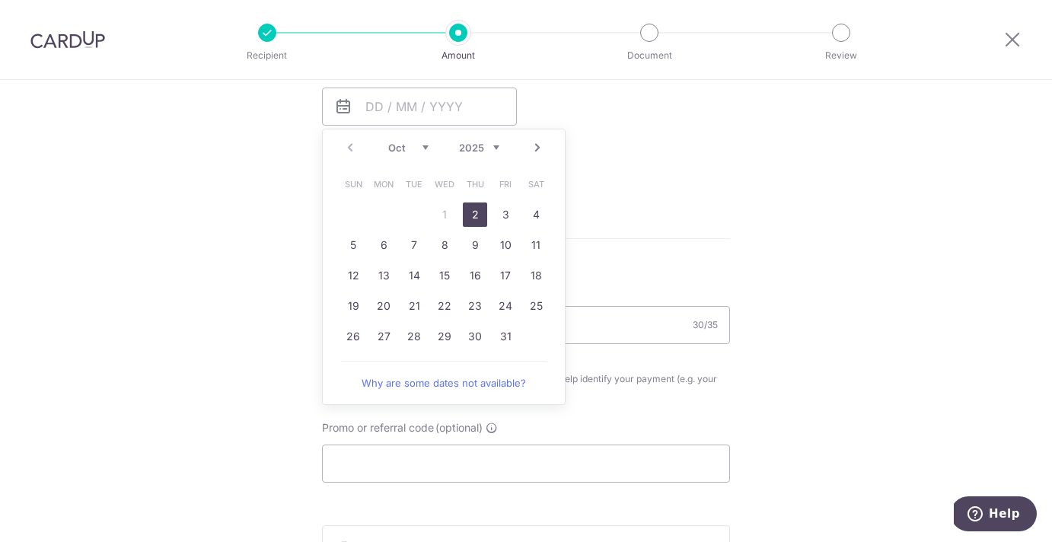
click at [469, 218] on link "2" at bounding box center [475, 214] width 24 height 24
type input "[DATE]"
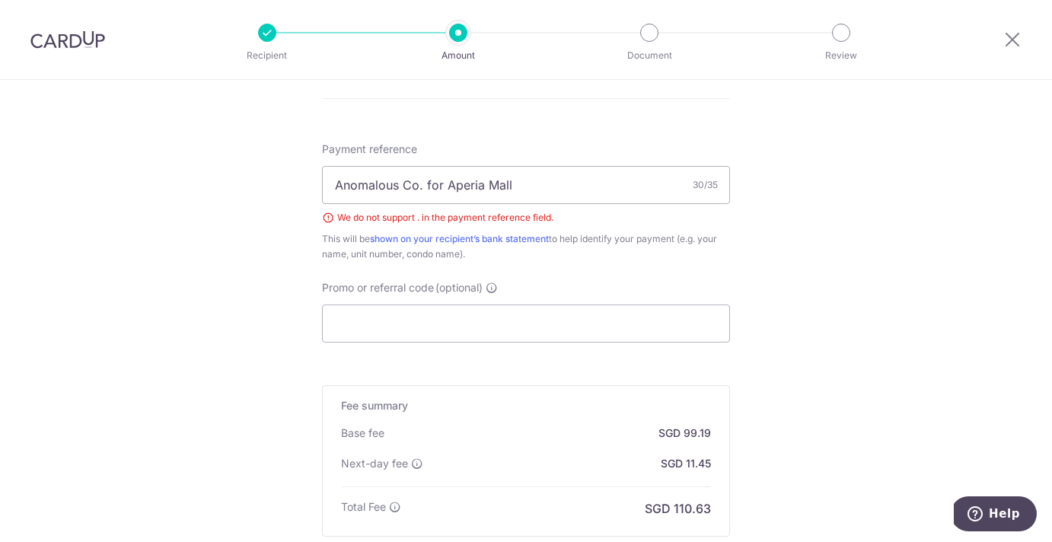
scroll to position [730, 0]
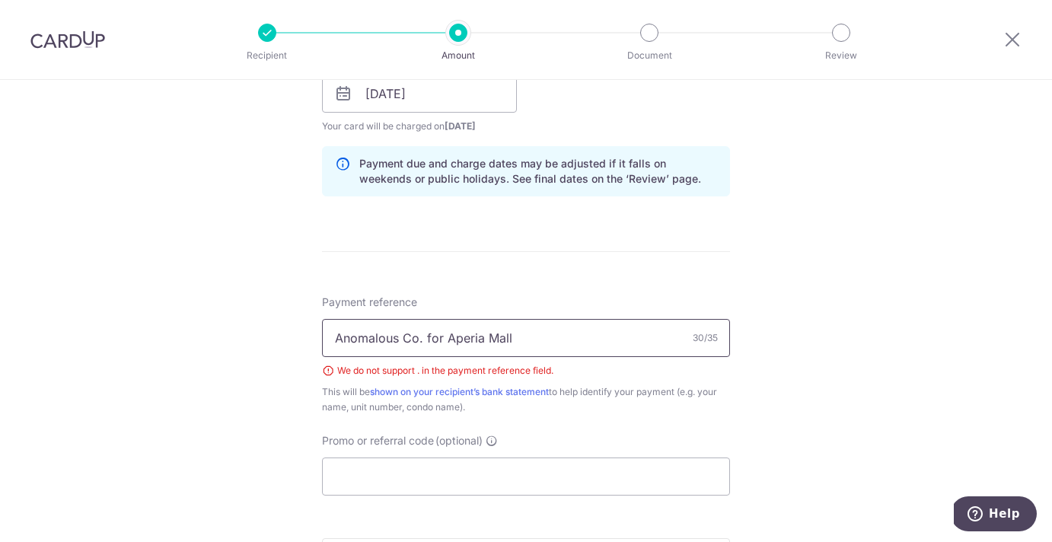
click at [419, 339] on input "Anomalous Co. for Aperia Mall" at bounding box center [526, 338] width 408 height 38
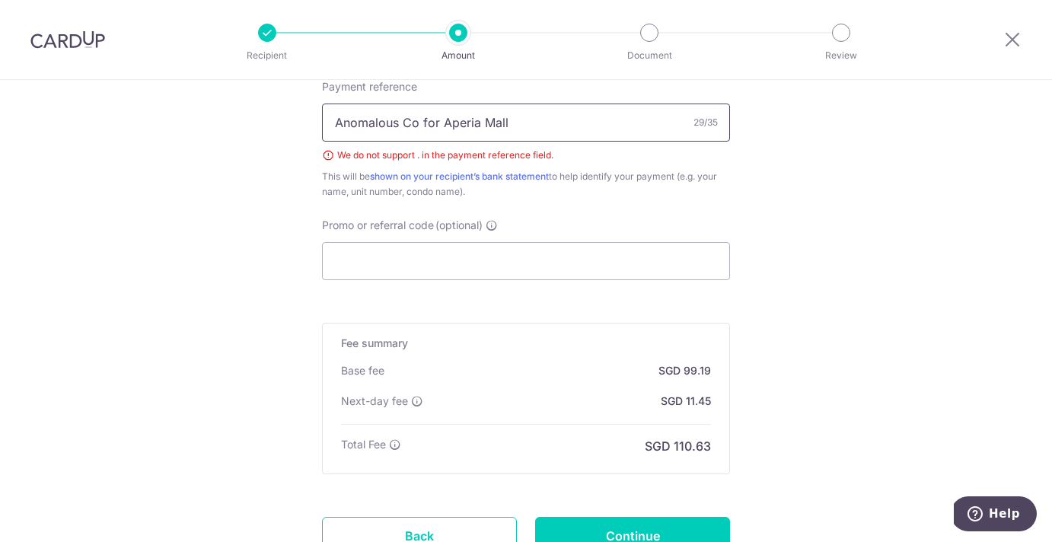
scroll to position [1072, 0]
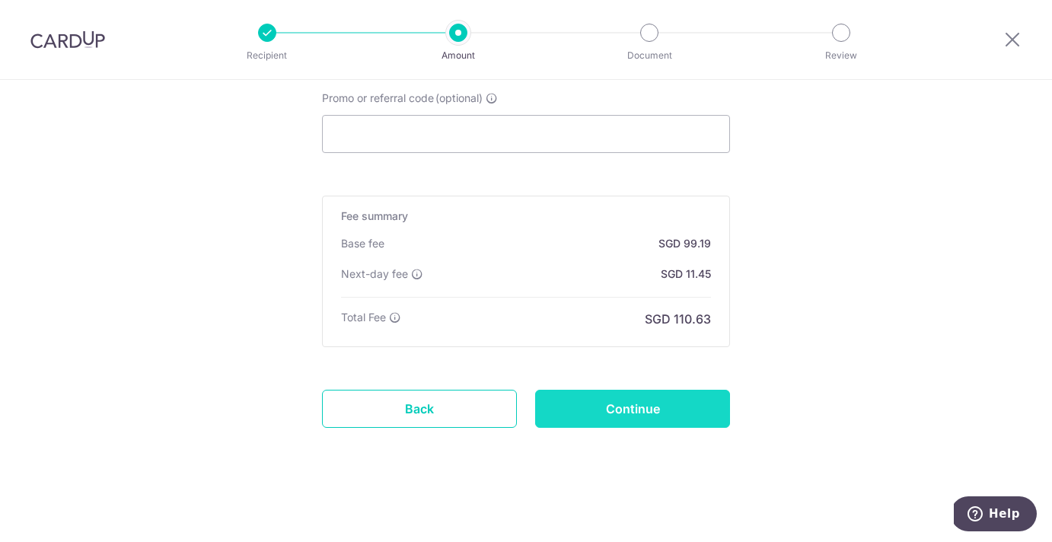
type input "Anomalous Co for Aperia Mall"
click at [659, 411] on input "Continue" at bounding box center [632, 409] width 195 height 38
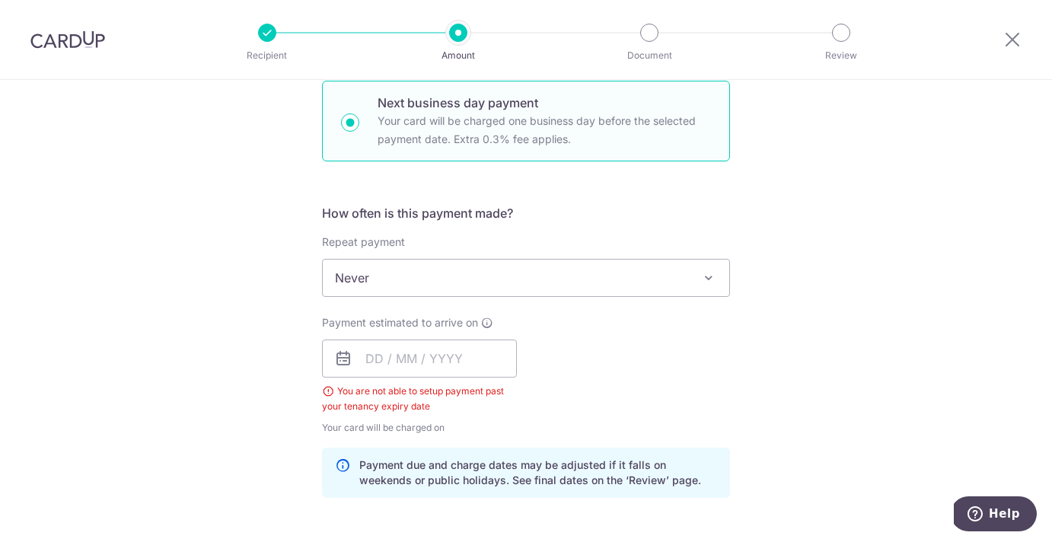
scroll to position [476, 0]
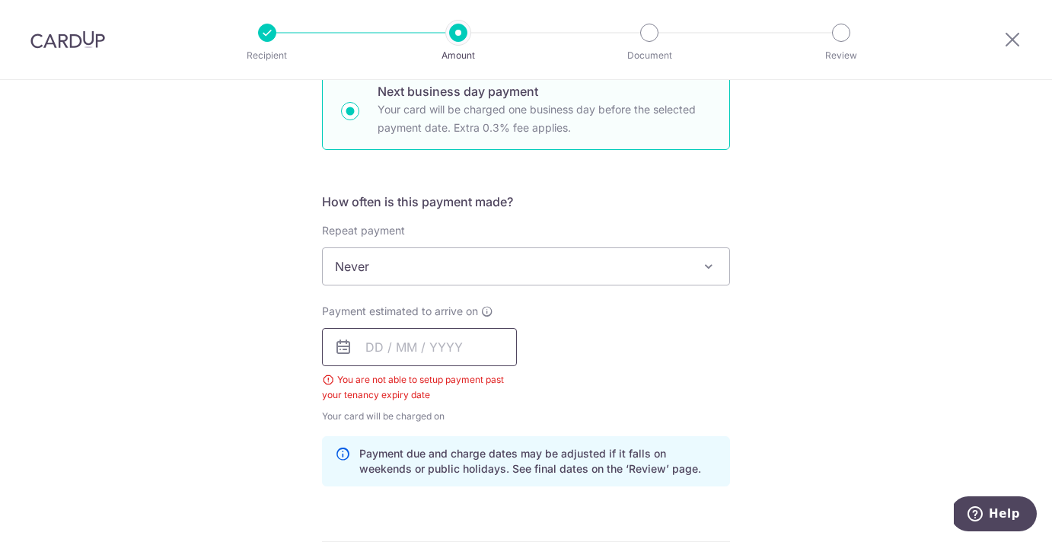
click at [371, 345] on input "text" at bounding box center [419, 347] width 195 height 38
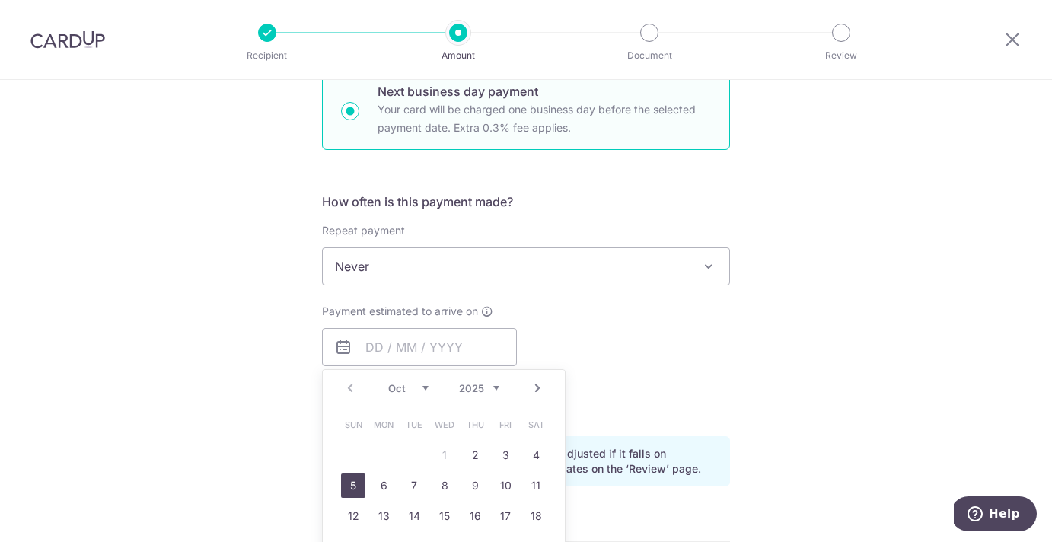
click at [351, 489] on link "5" at bounding box center [353, 485] width 24 height 24
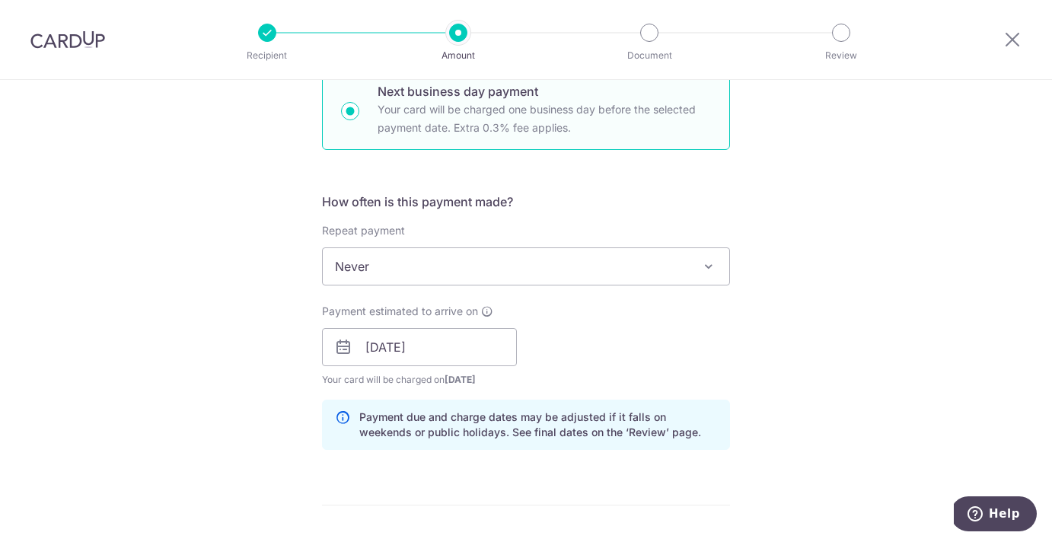
click at [545, 376] on div "Payment estimated to arrive on 05/10/2025 Prev Next Oct Nov Dec 2025 2026 2027 …" at bounding box center [526, 346] width 426 height 84
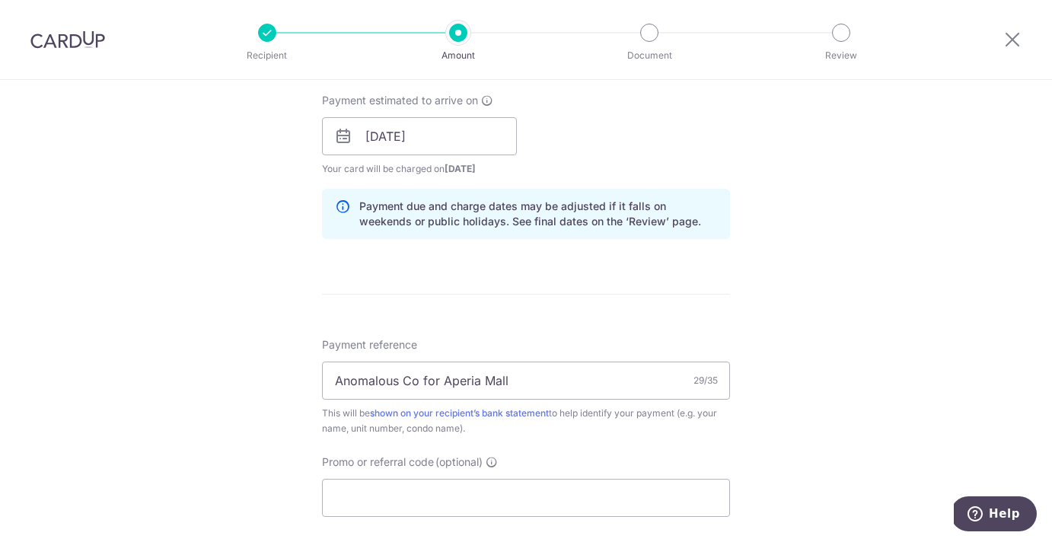
scroll to position [731, 0]
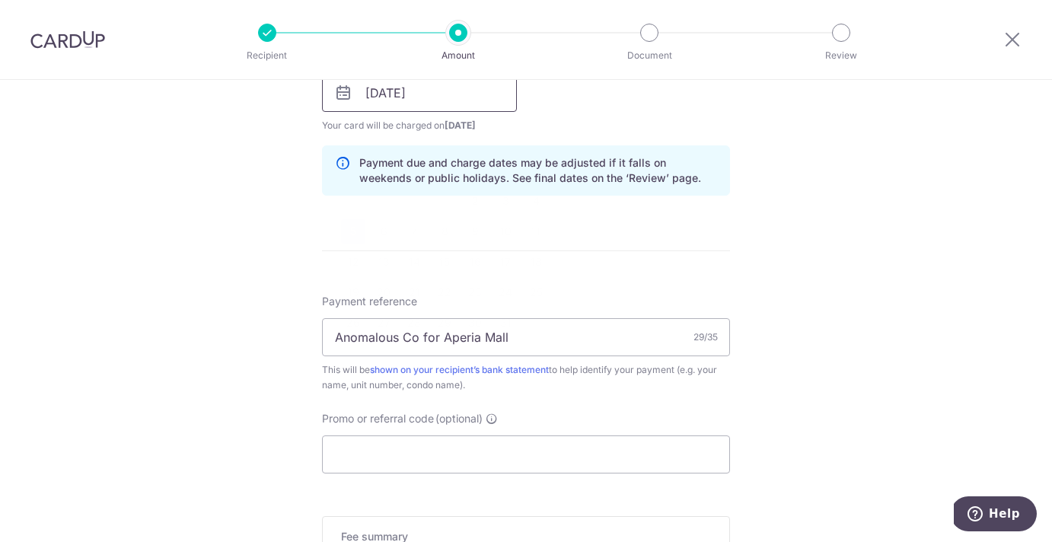
click at [421, 97] on input "05/10/2025" at bounding box center [419, 93] width 195 height 38
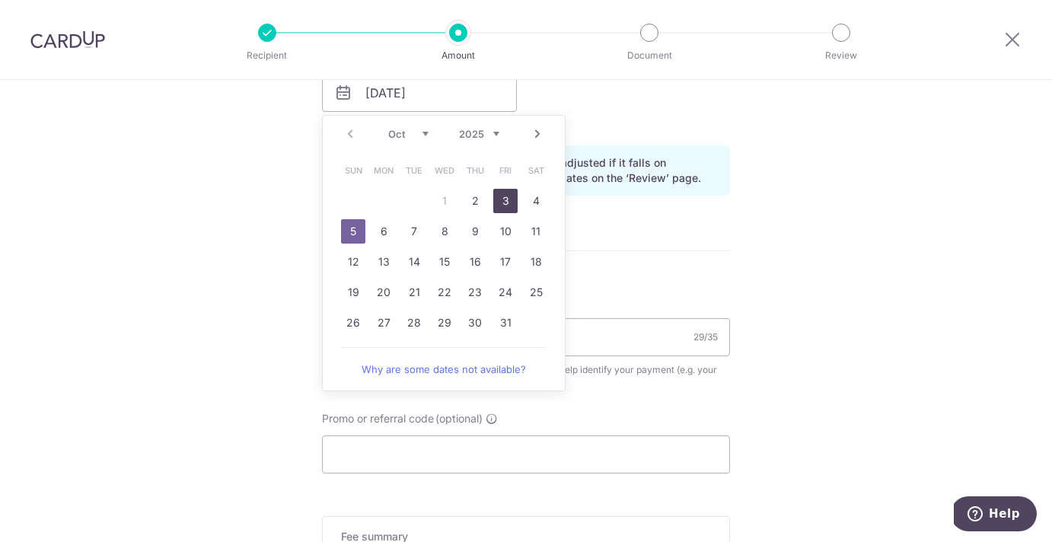
click at [507, 207] on link "3" at bounding box center [505, 201] width 24 height 24
type input "03/10/2025"
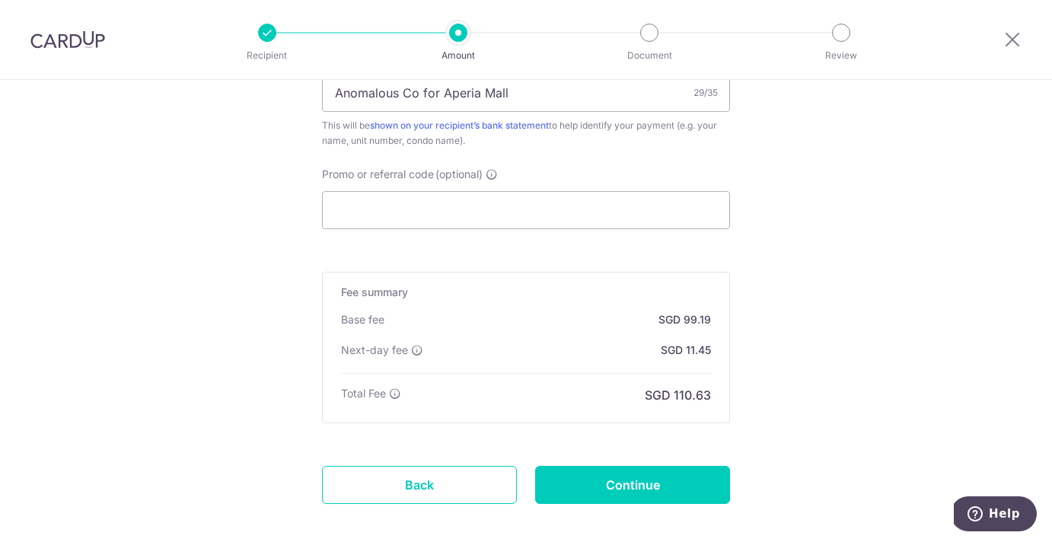
scroll to position [1051, 0]
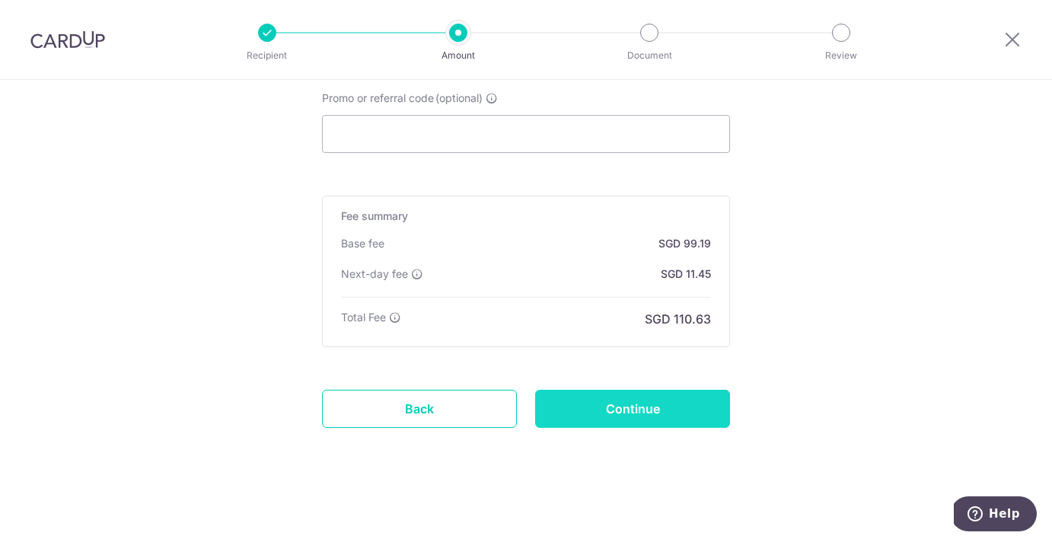
click at [613, 405] on input "Continue" at bounding box center [632, 409] width 195 height 38
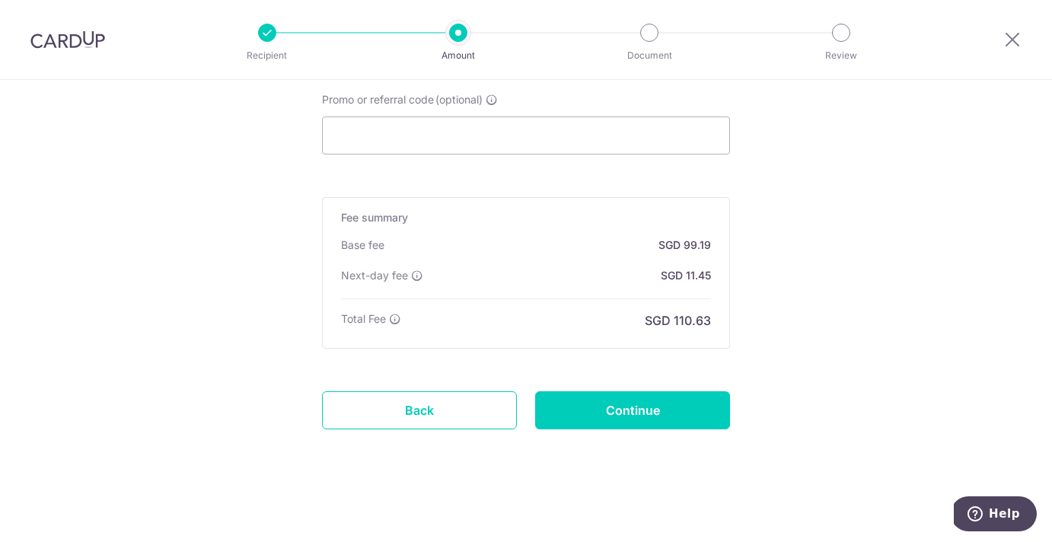
scroll to position [1087, 0]
click at [403, 419] on link "Back" at bounding box center [419, 409] width 195 height 38
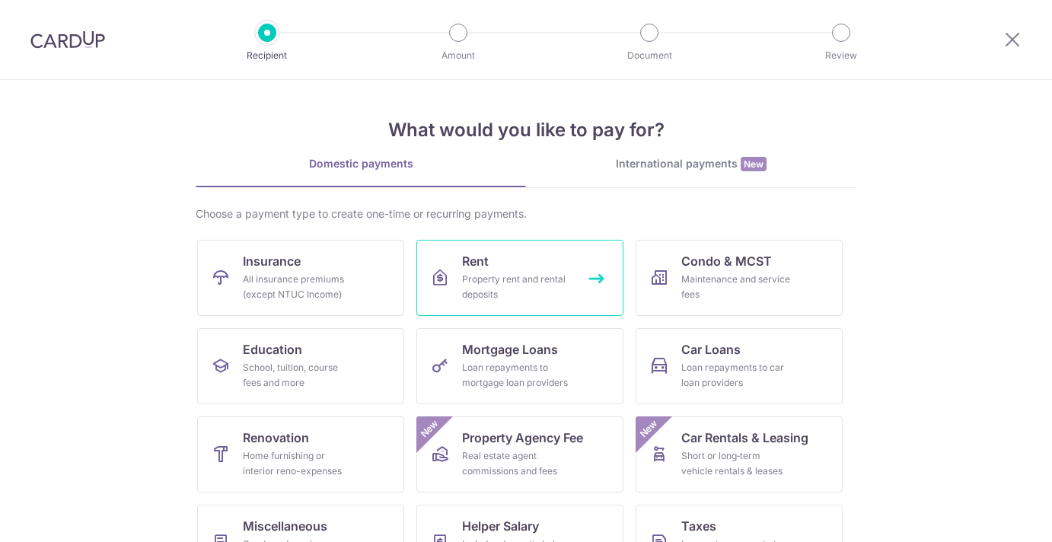
click at [508, 288] on div "Property rent and rental deposits" at bounding box center [517, 287] width 110 height 30
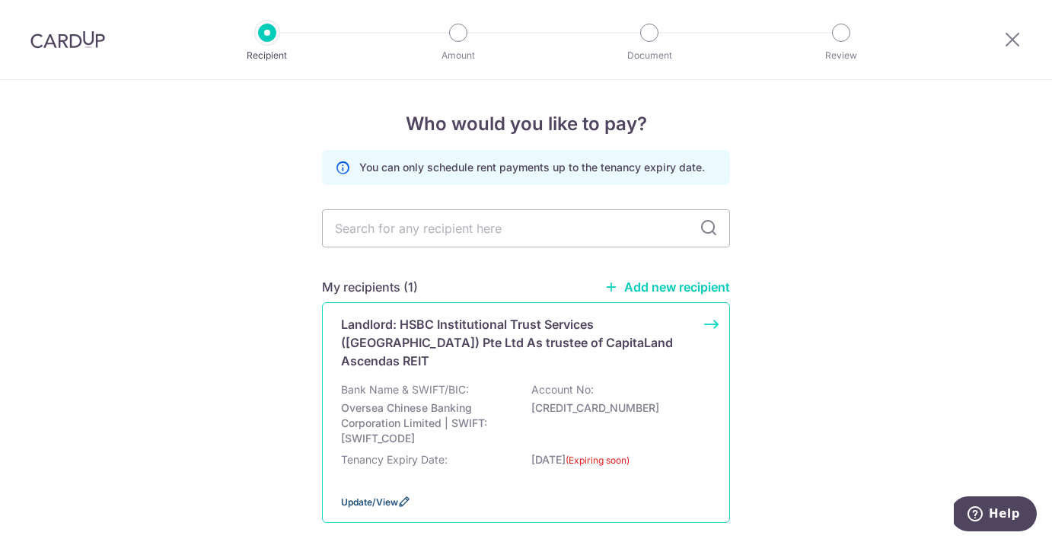
click at [368, 496] on span "Update/View" at bounding box center [369, 501] width 57 height 11
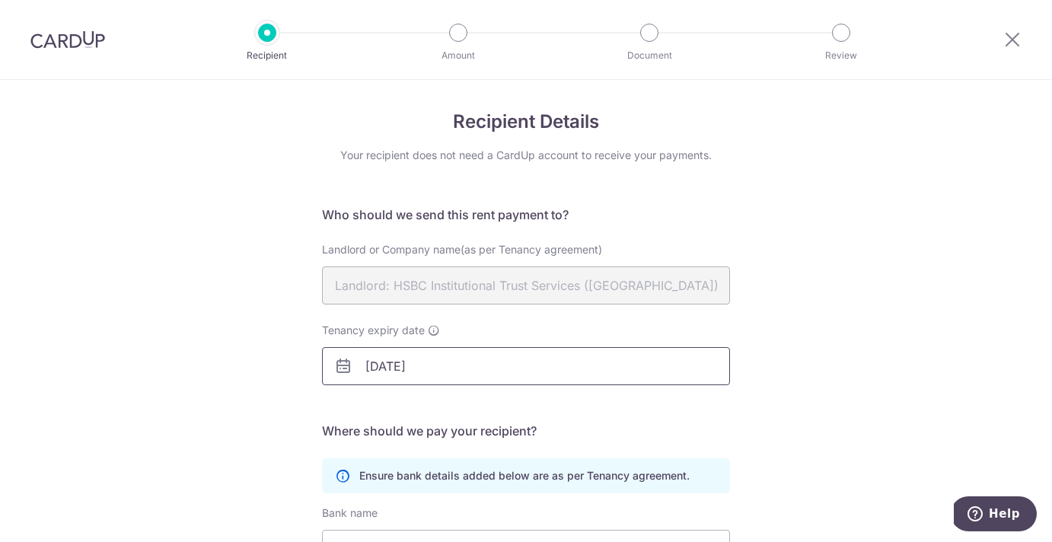
scroll to position [3, 0]
click at [389, 365] on input "[DATE]" at bounding box center [526, 365] width 408 height 38
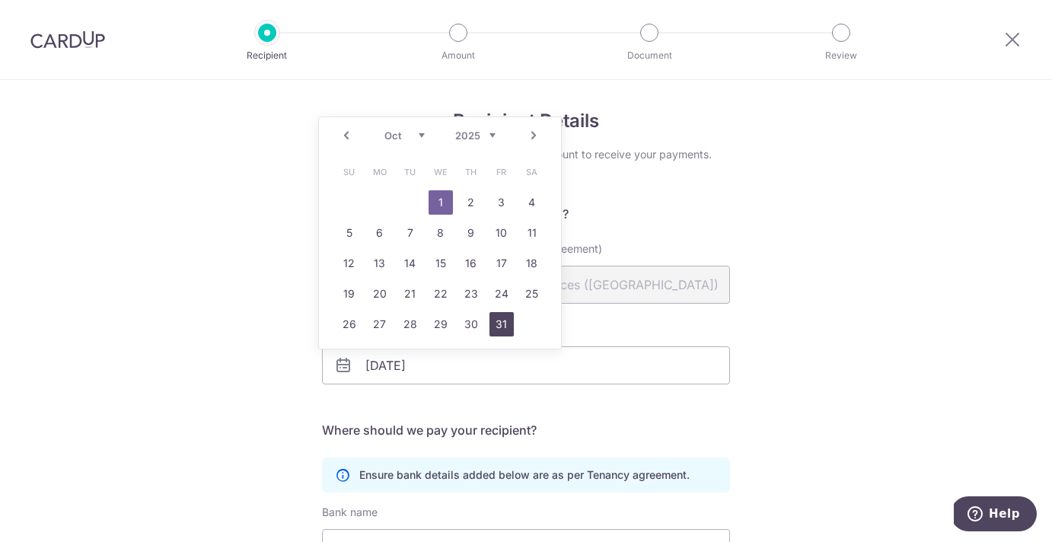
click at [505, 327] on link "31" at bounding box center [501, 324] width 24 height 24
type input "[DATE]"
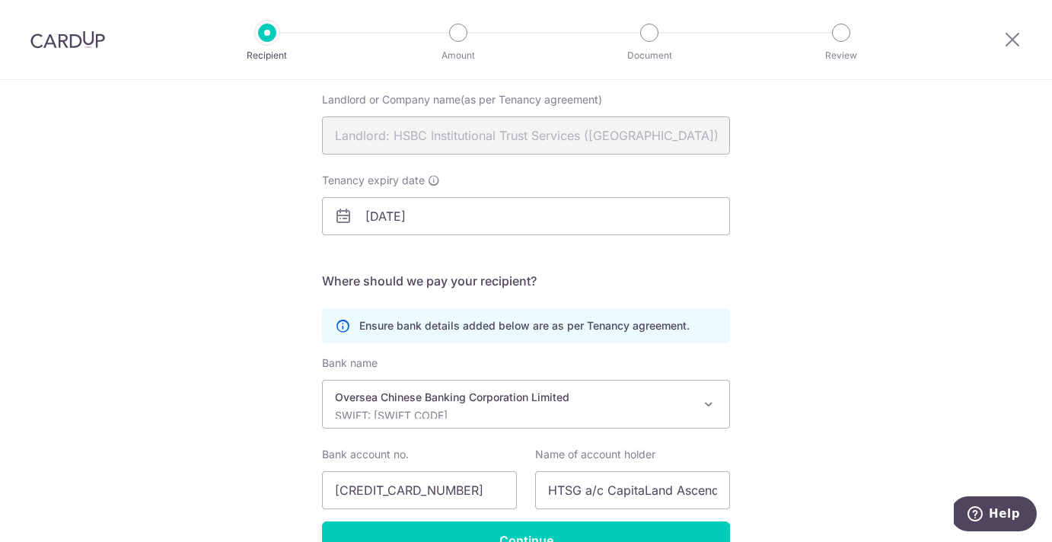
scroll to position [241, 0]
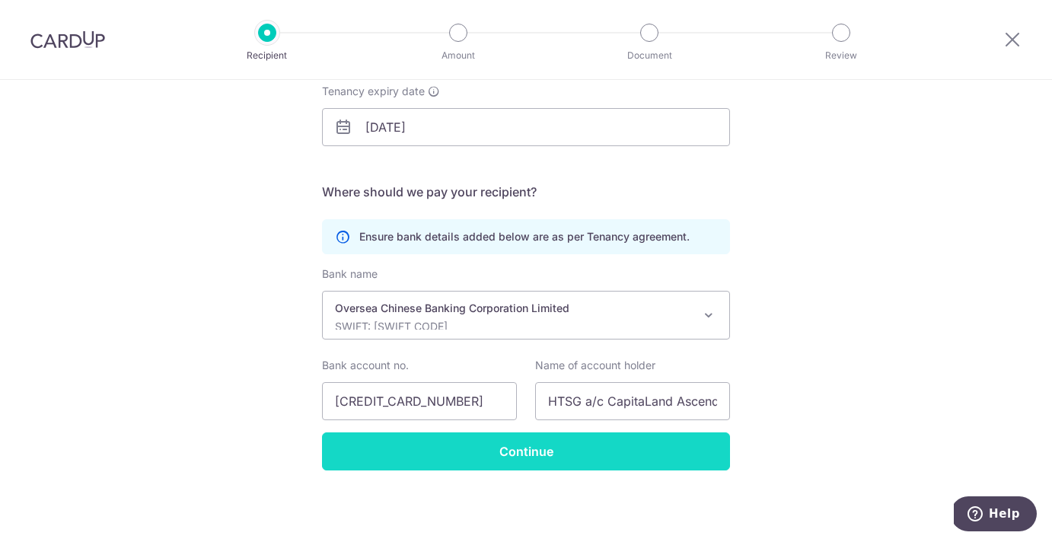
click at [473, 445] on input "Continue" at bounding box center [526, 451] width 408 height 38
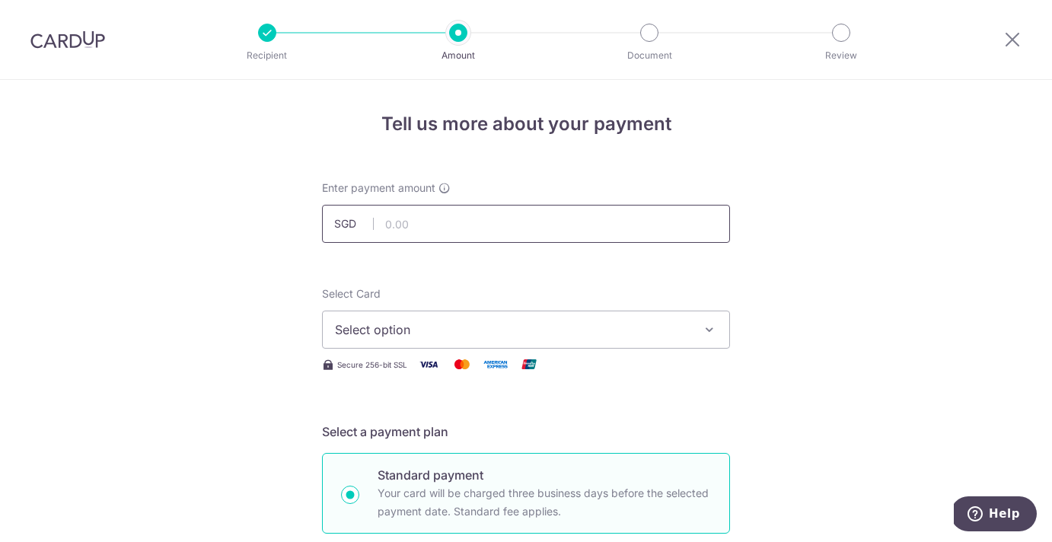
click at [401, 220] on input "text" at bounding box center [526, 224] width 408 height 38
type input "3,815.00"
click at [419, 339] on button "Select option" at bounding box center [526, 329] width 408 height 38
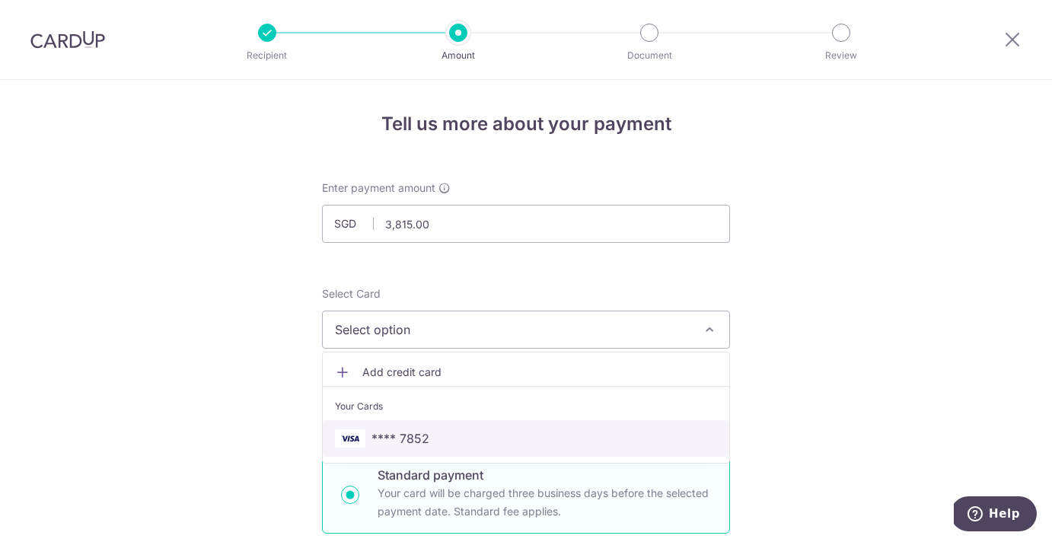
click at [401, 438] on span "**** 7852" at bounding box center [400, 438] width 58 height 18
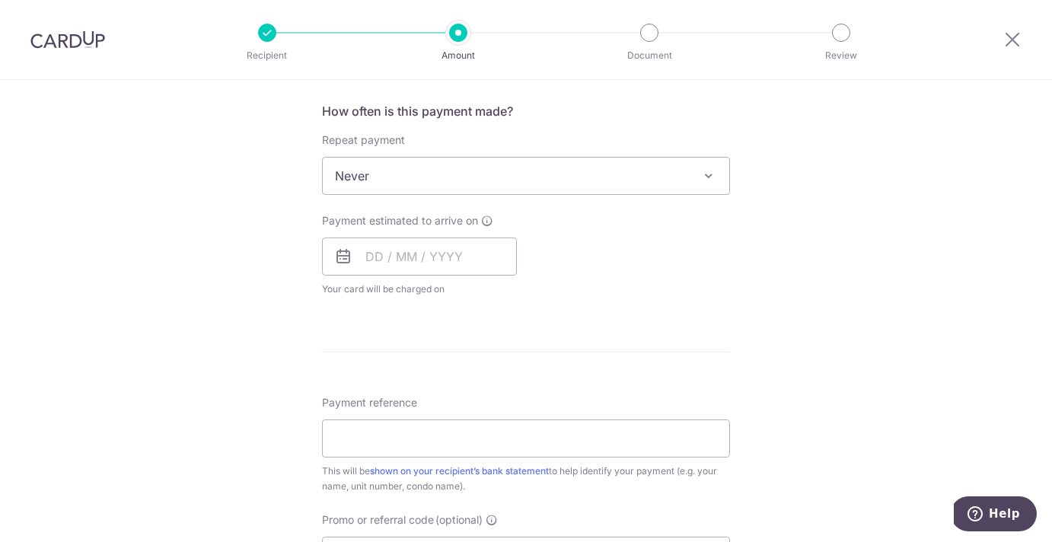
scroll to position [587, 0]
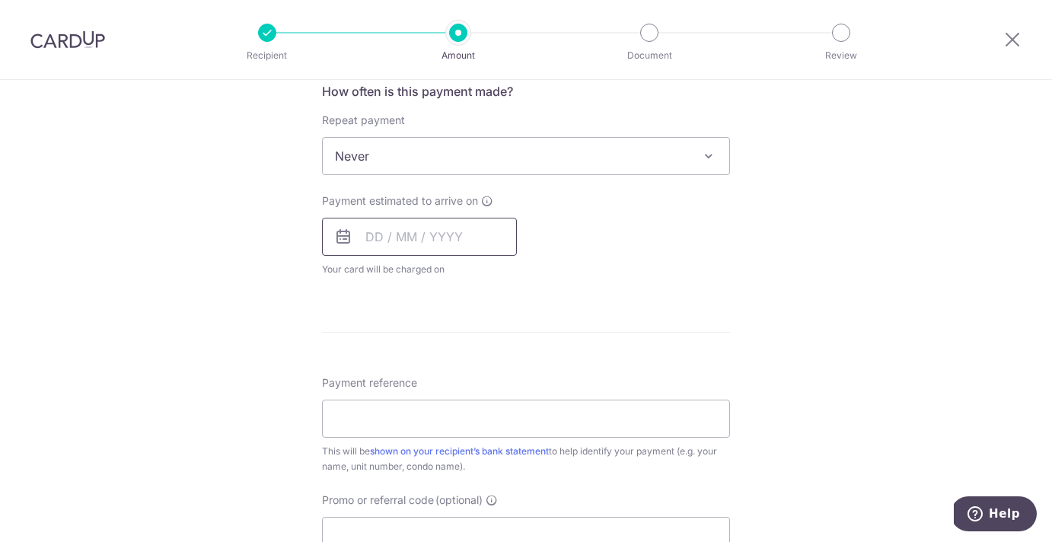
click at [371, 237] on input "text" at bounding box center [419, 237] width 195 height 38
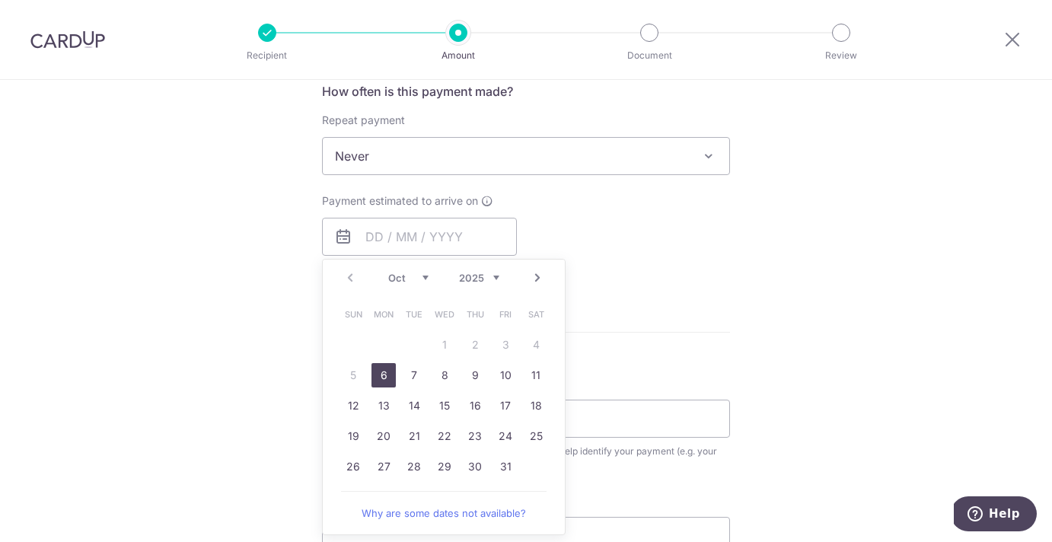
click at [353, 375] on table "Sun Mon Tue Wed Thu Fri Sat 1 2 3 4 5 6 7 8 9 10 11 12 13 14 15 16 17 18 19 20 …" at bounding box center [444, 390] width 213 height 183
click at [696, 294] on form "Enter payment amount SGD 3,815.00 3815.00 Select Card **** 7852 Add credit card…" at bounding box center [526, 196] width 408 height 1205
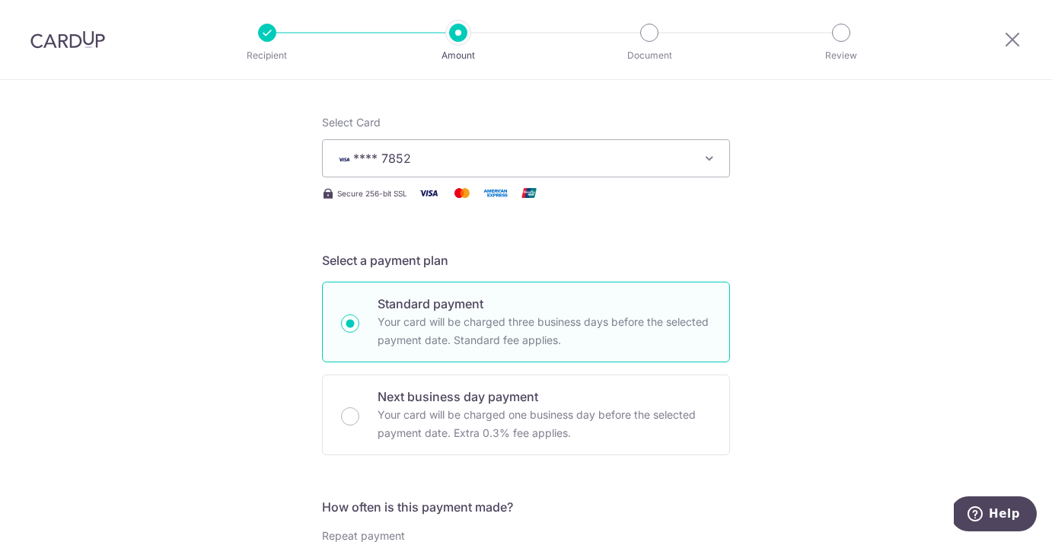
scroll to position [415, 0]
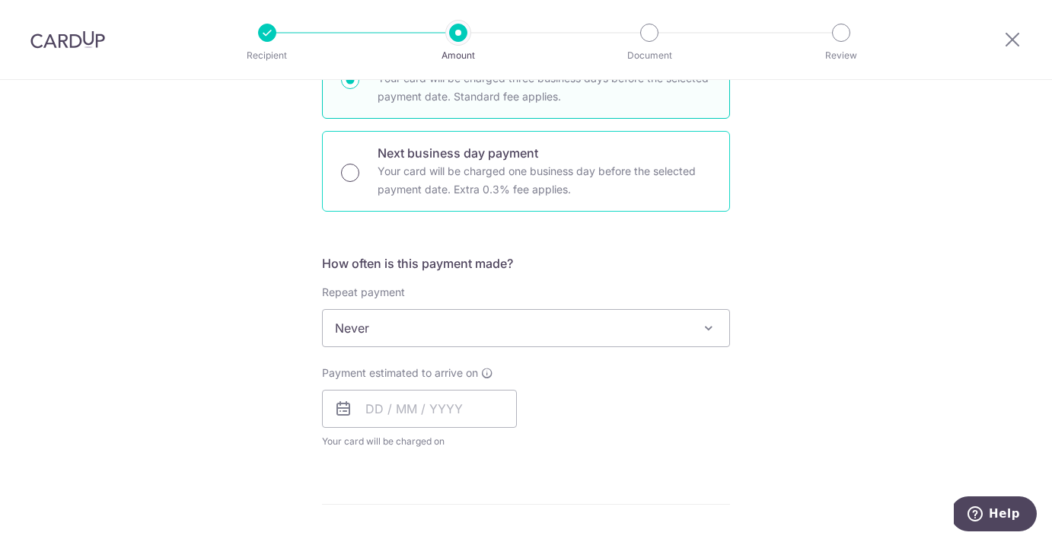
click at [347, 167] on input "Next business day payment Your card will be charged one business day before the…" at bounding box center [350, 173] width 18 height 18
radio input "true"
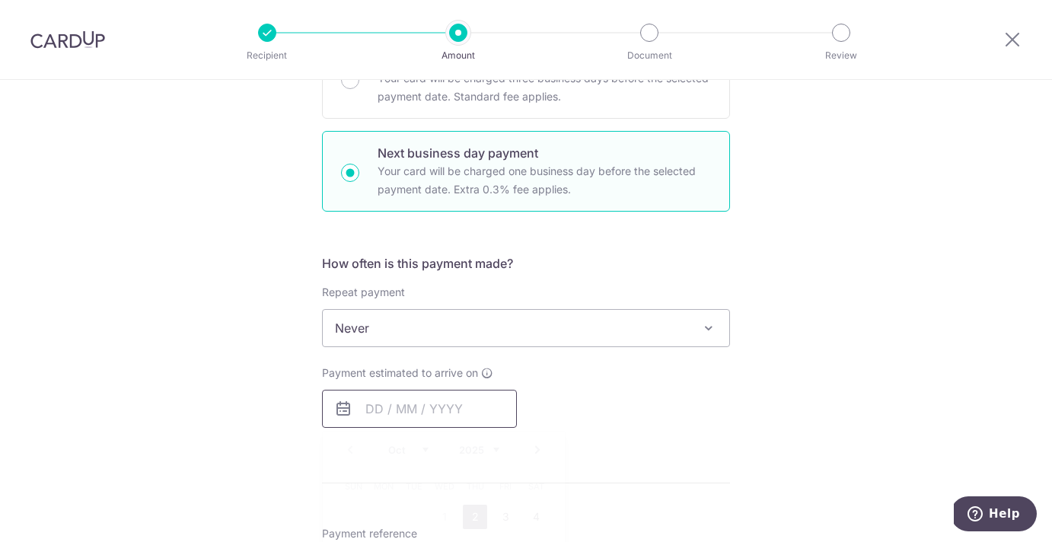
click at [358, 418] on input "text" at bounding box center [419, 409] width 195 height 38
click at [468, 519] on link "2" at bounding box center [475, 517] width 24 height 24
type input "[DATE]"
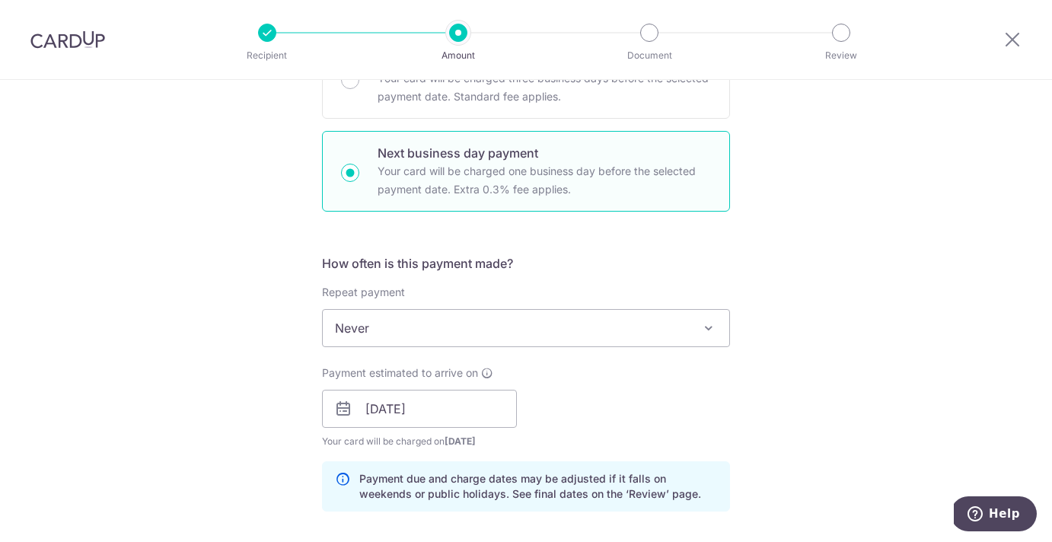
click at [666, 400] on div "Payment estimated to arrive on 02/10/2025 Prev Next Oct Nov Dec 2025 2026 2027 …" at bounding box center [526, 407] width 426 height 84
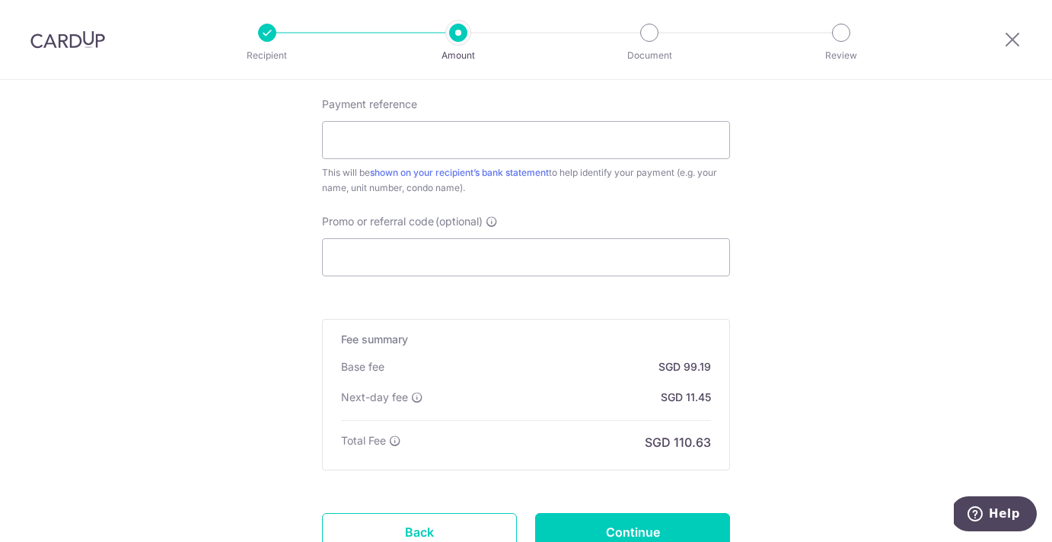
scroll to position [935, 0]
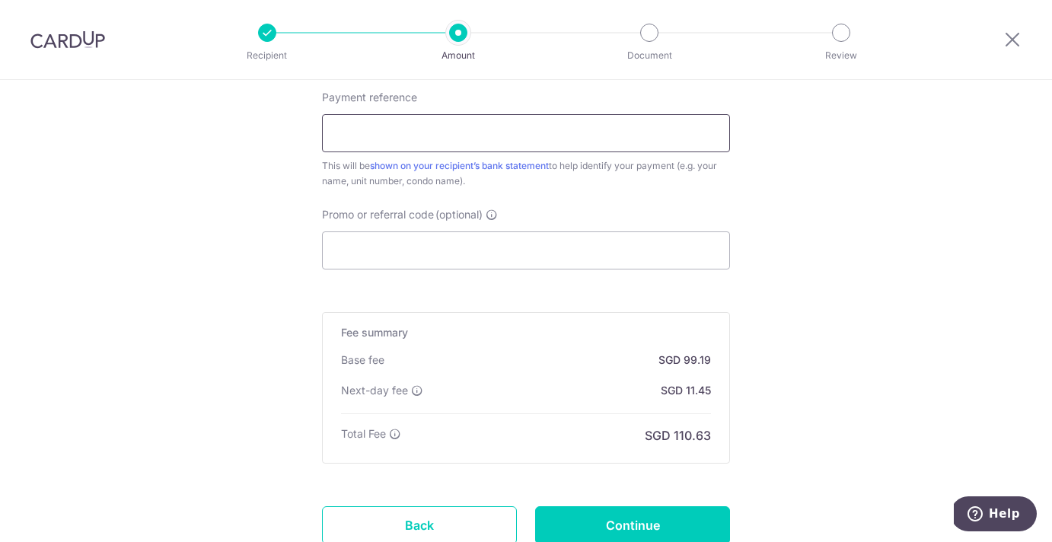
click at [476, 140] on input "Payment reference" at bounding box center [526, 133] width 408 height 38
type input "Anomalous Co for Aperia Mall"
click at [437, 253] on input "Promo or referral code (optional)" at bounding box center [526, 250] width 408 height 38
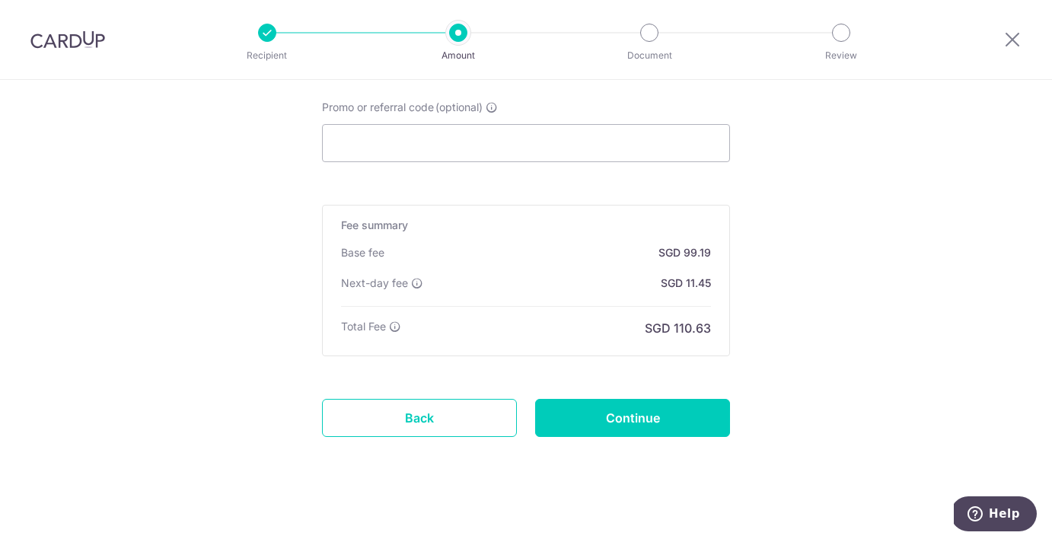
scroll to position [1051, 0]
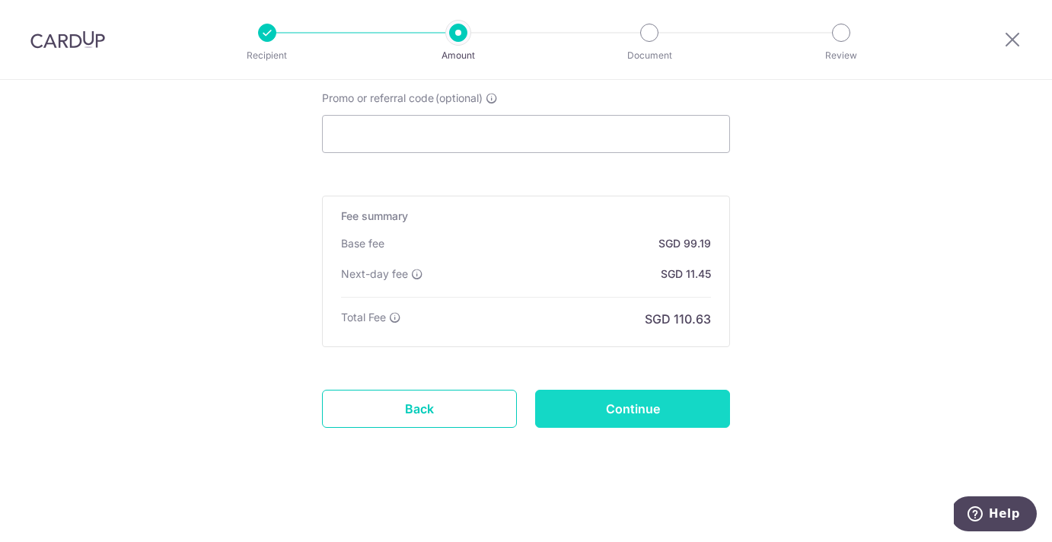
click at [592, 421] on input "Continue" at bounding box center [632, 409] width 195 height 38
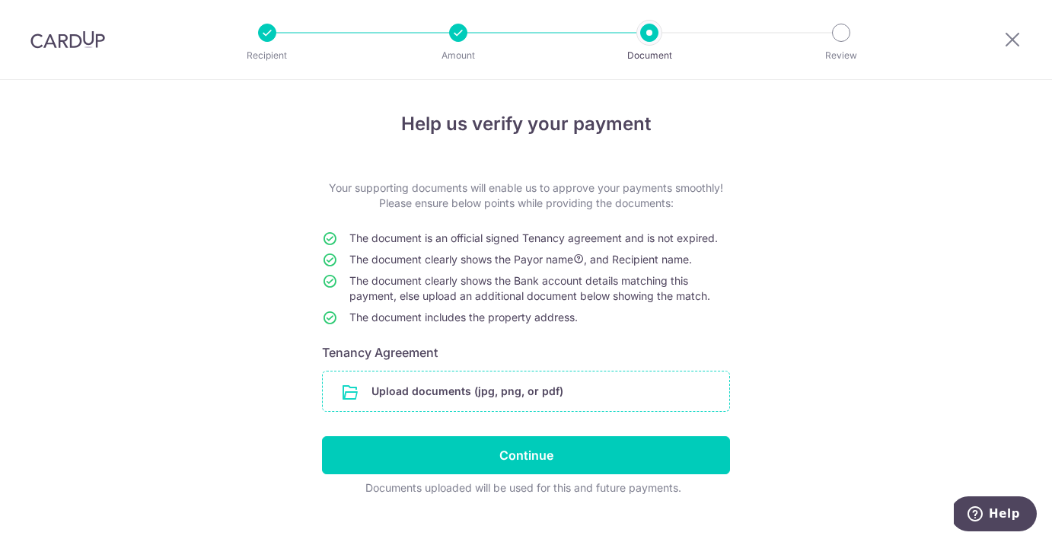
click at [454, 387] on input "file" at bounding box center [526, 391] width 406 height 40
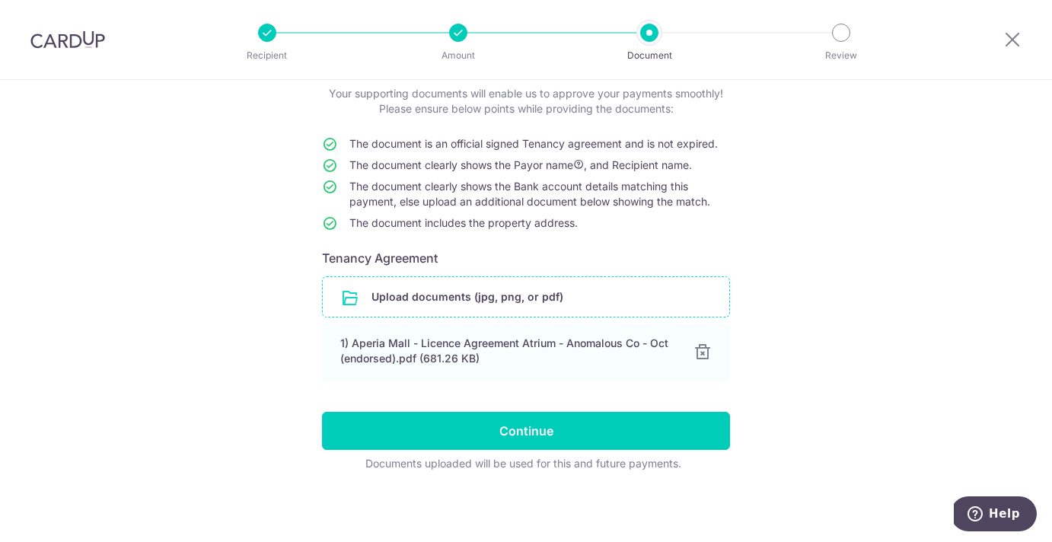
scroll to position [95, 0]
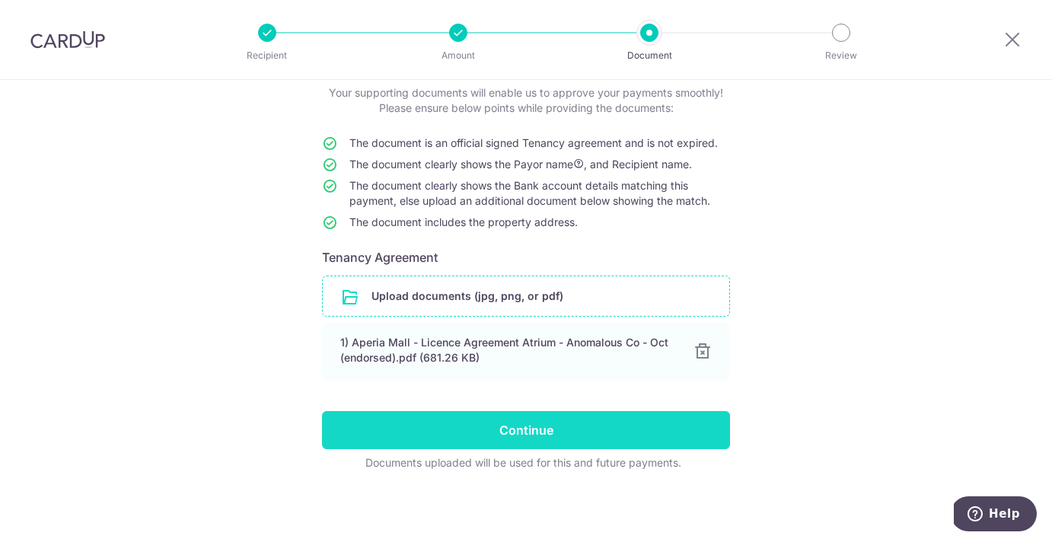
click at [535, 429] on input "Continue" at bounding box center [526, 430] width 408 height 38
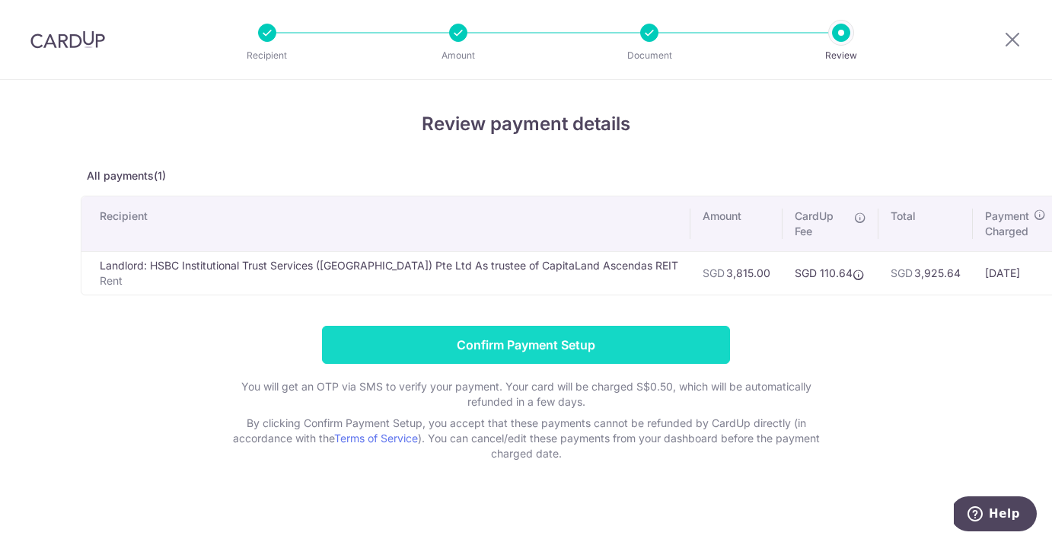
click at [494, 336] on input "Confirm Payment Setup" at bounding box center [526, 345] width 408 height 38
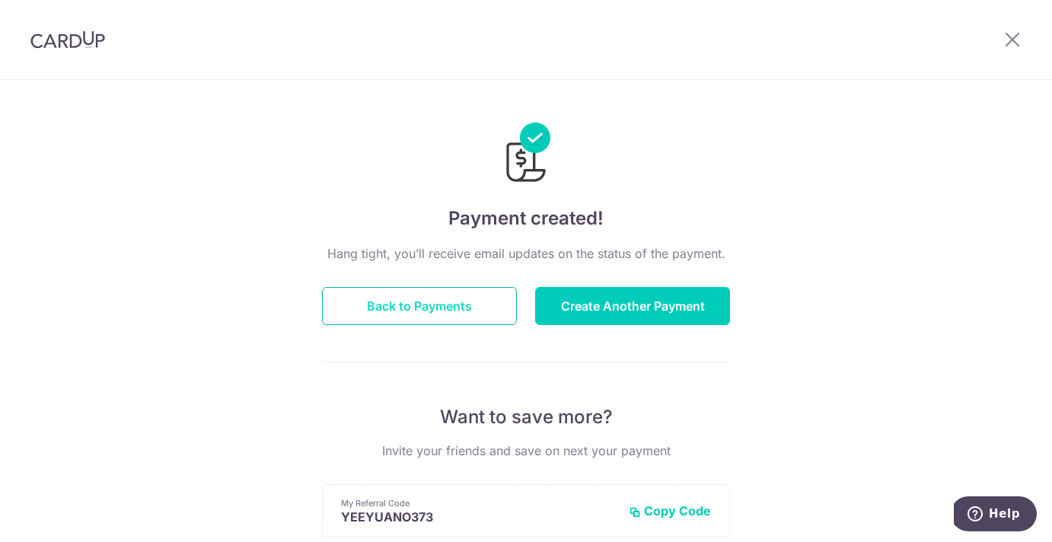
click at [382, 315] on button "Back to Payments" at bounding box center [419, 306] width 195 height 38
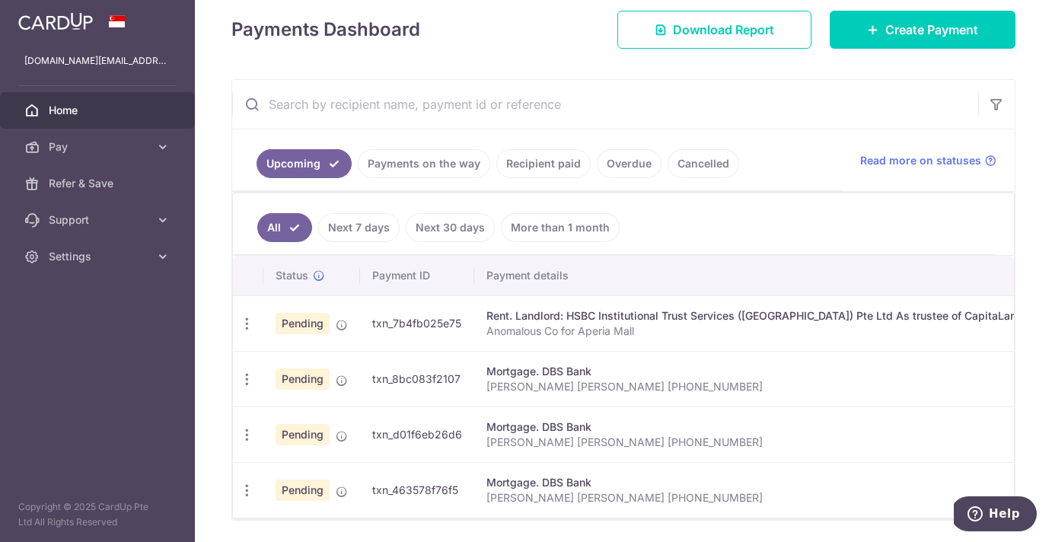
scroll to position [273, 0]
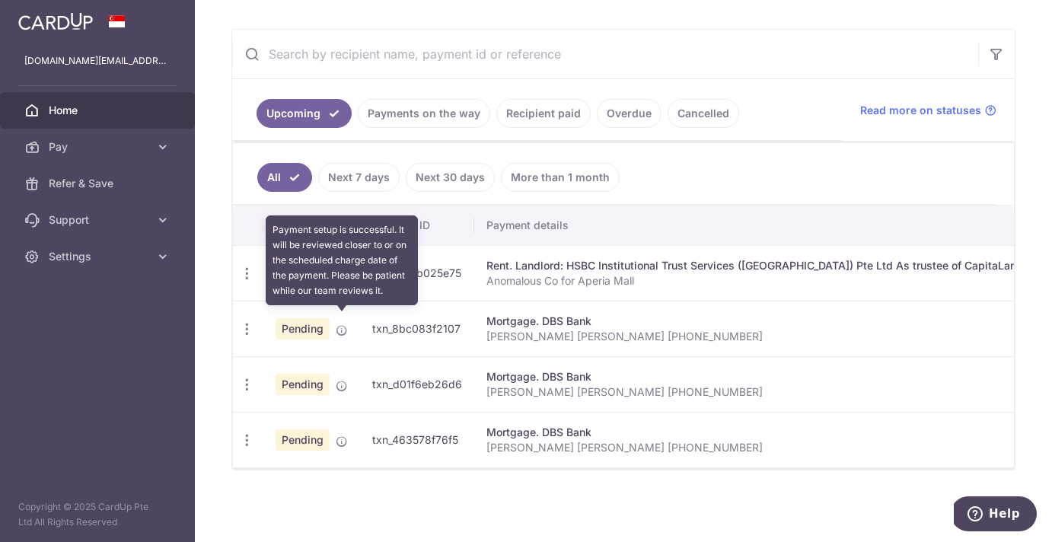
click at [344, 325] on icon at bounding box center [342, 330] width 12 height 12
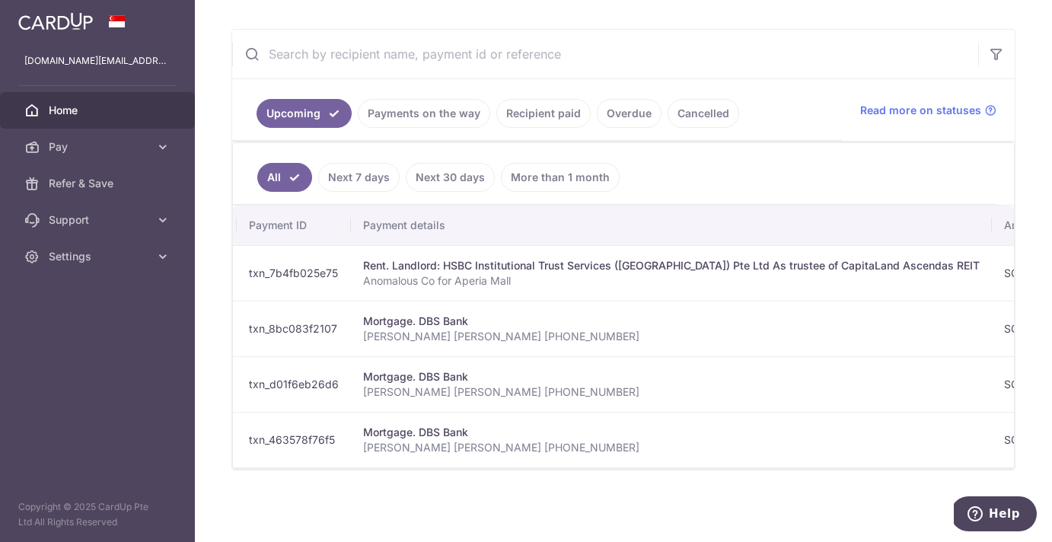
scroll to position [0, 0]
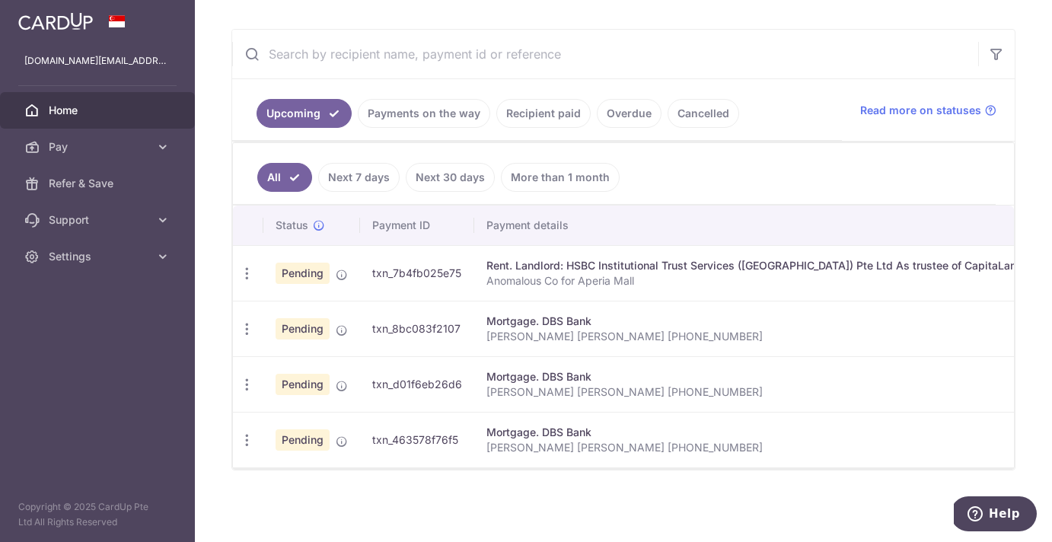
click at [537, 102] on link "Recipient paid" at bounding box center [543, 113] width 94 height 29
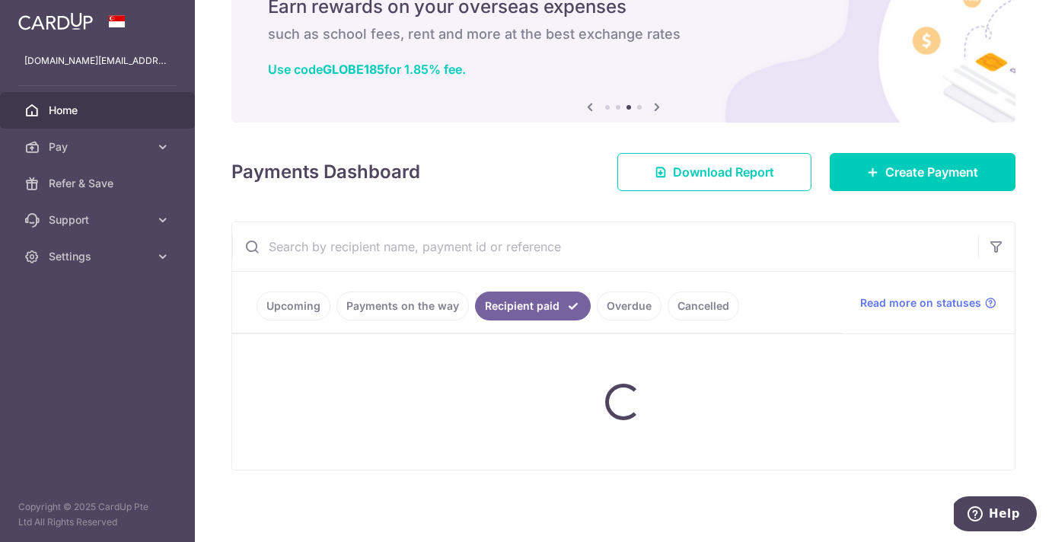
scroll to position [97, 0]
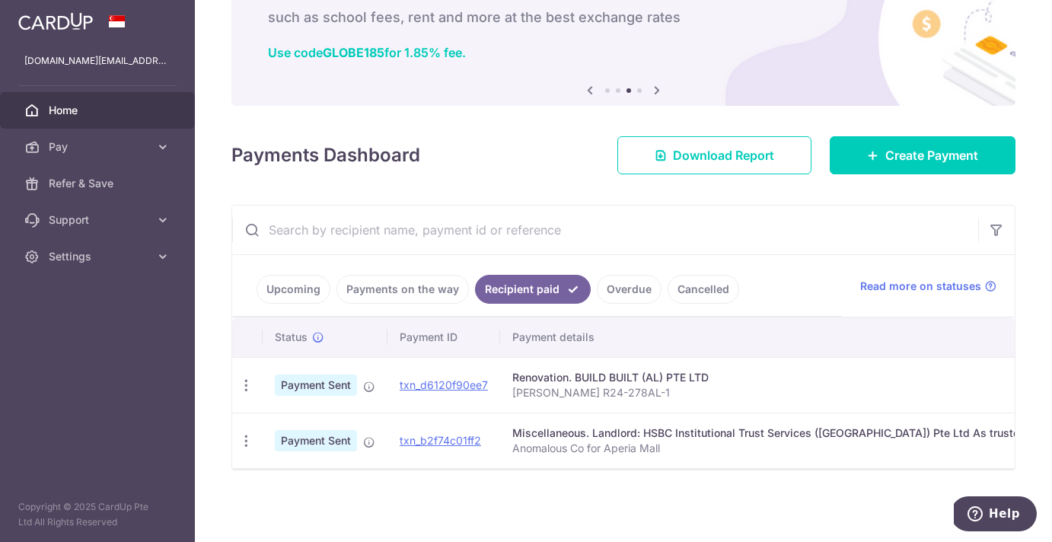
click at [422, 282] on link "Payments on the way" at bounding box center [402, 289] width 132 height 29
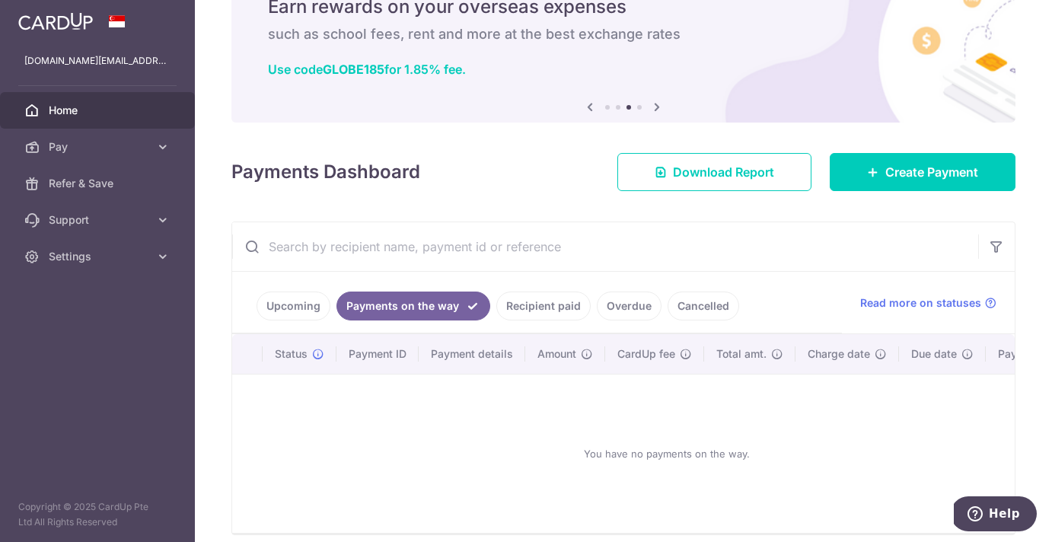
scroll to position [145, 0]
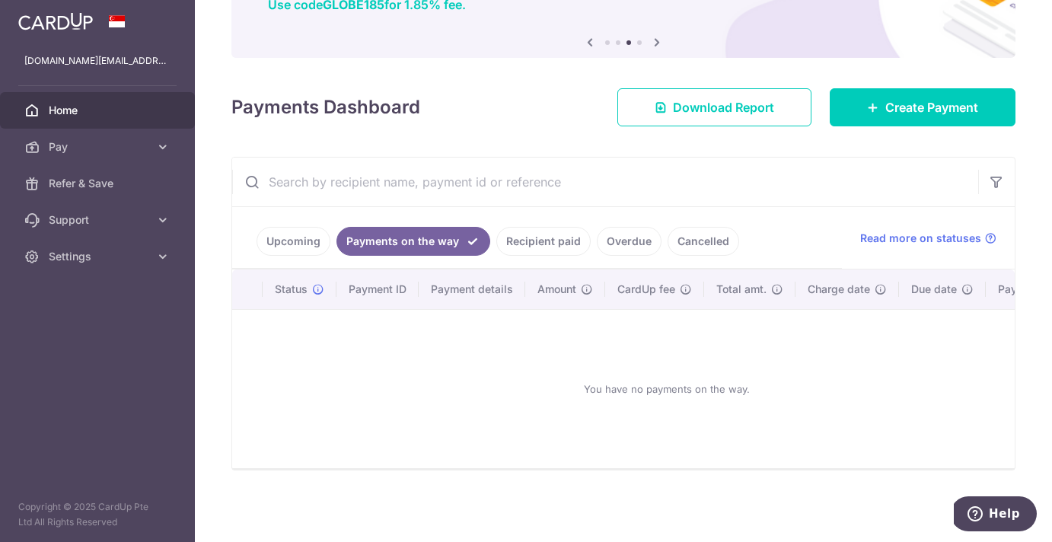
click at [288, 234] on link "Upcoming" at bounding box center [293, 241] width 74 height 29
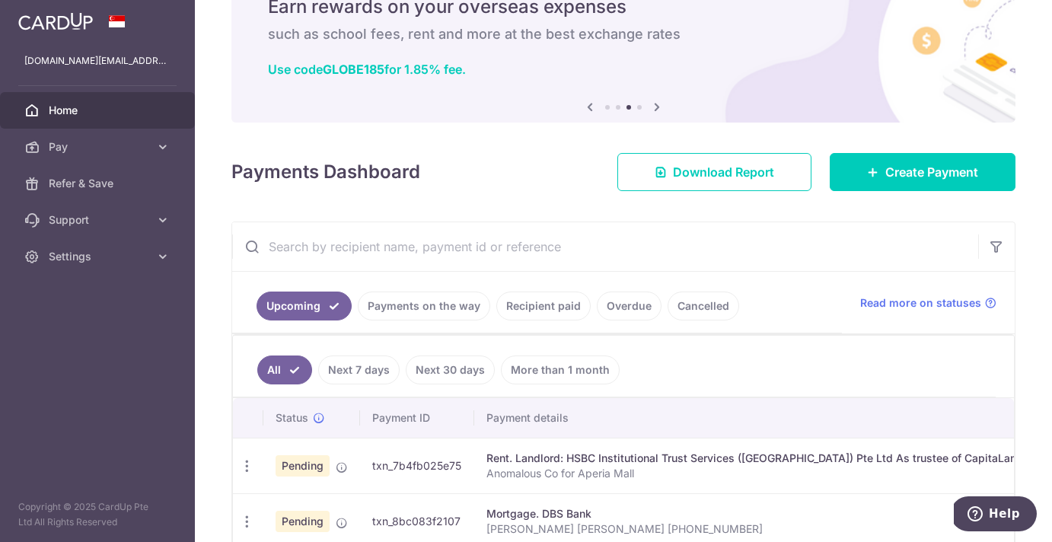
scroll to position [273, 0]
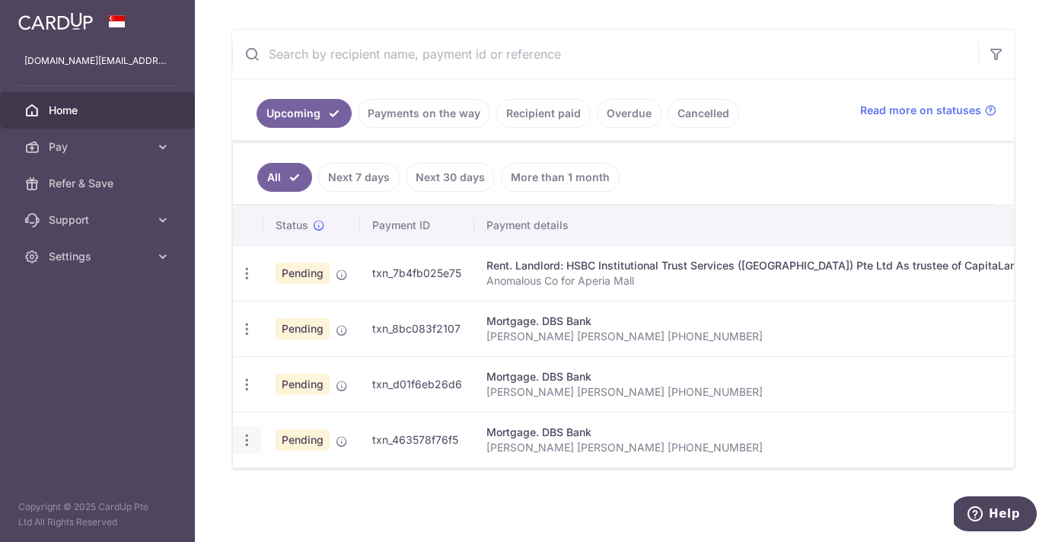
click at [250, 434] on icon "button" at bounding box center [247, 440] width 16 height 16
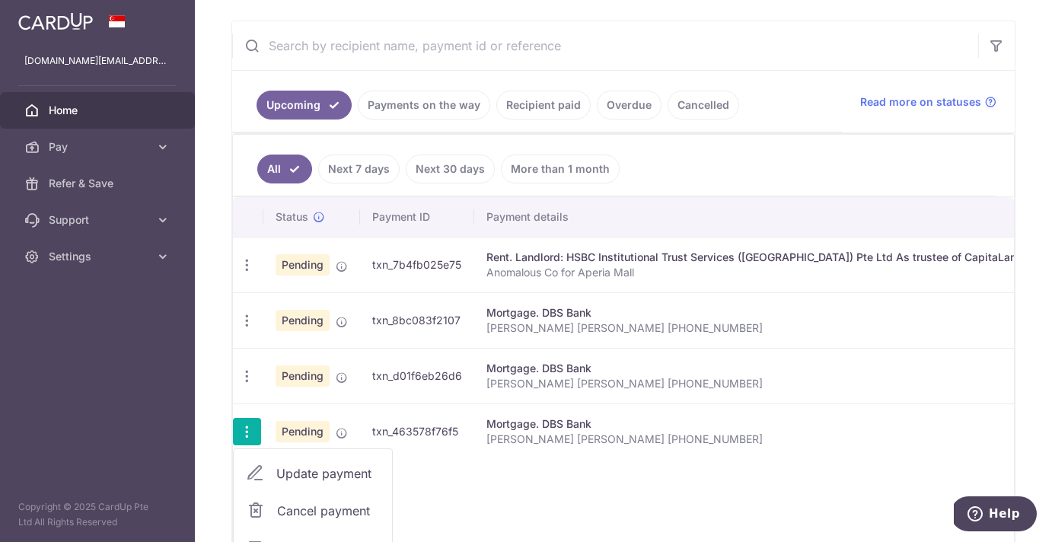
click at [345, 470] on span "Update payment" at bounding box center [327, 473] width 103 height 18
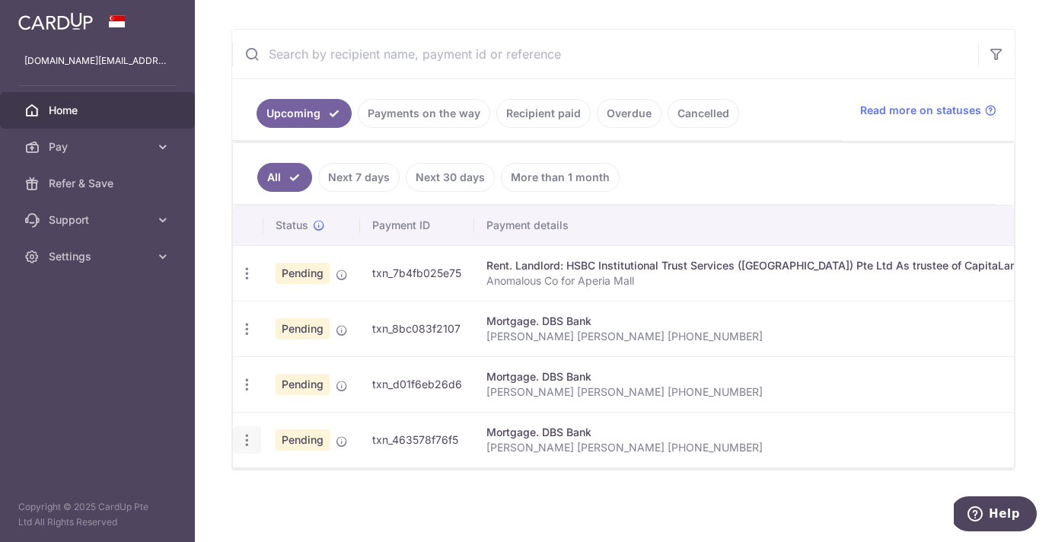
radio input "true"
type input "1,299.00"
type input "[DATE]"
type input "[PERSON_NAME] [PERSON_NAME] [PHONE_NUMBER]"
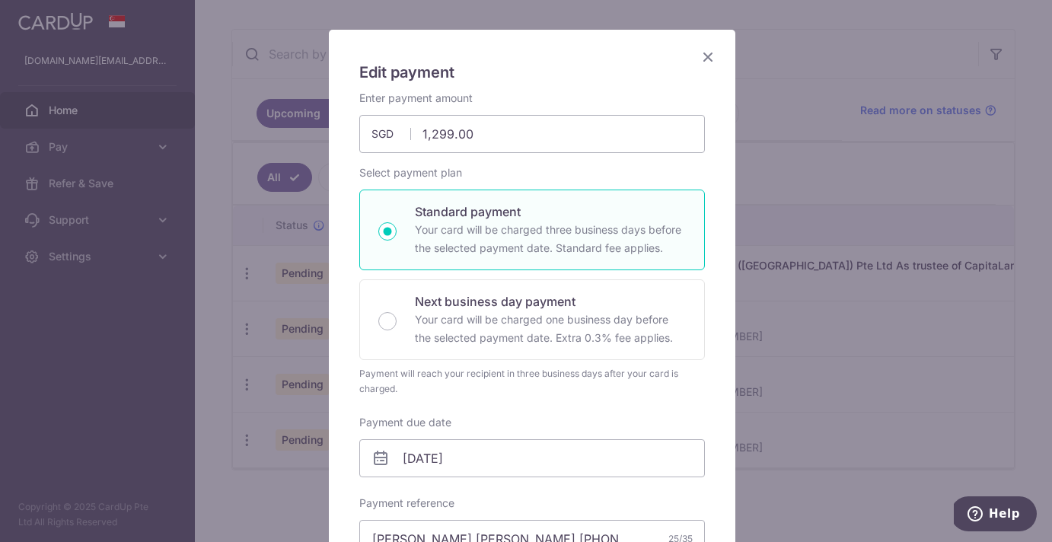
scroll to position [0, 0]
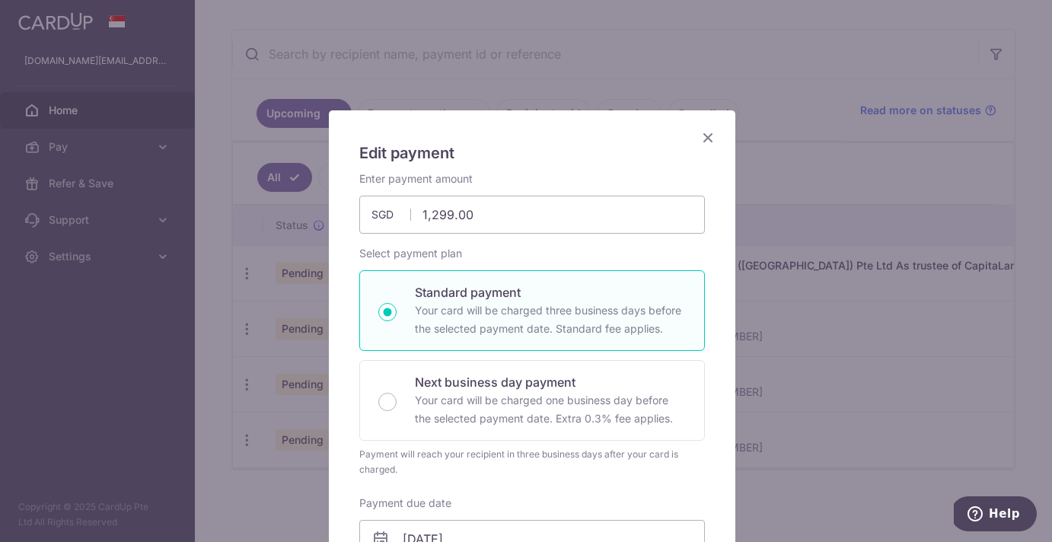
click at [700, 137] on icon "Close" at bounding box center [708, 137] width 18 height 19
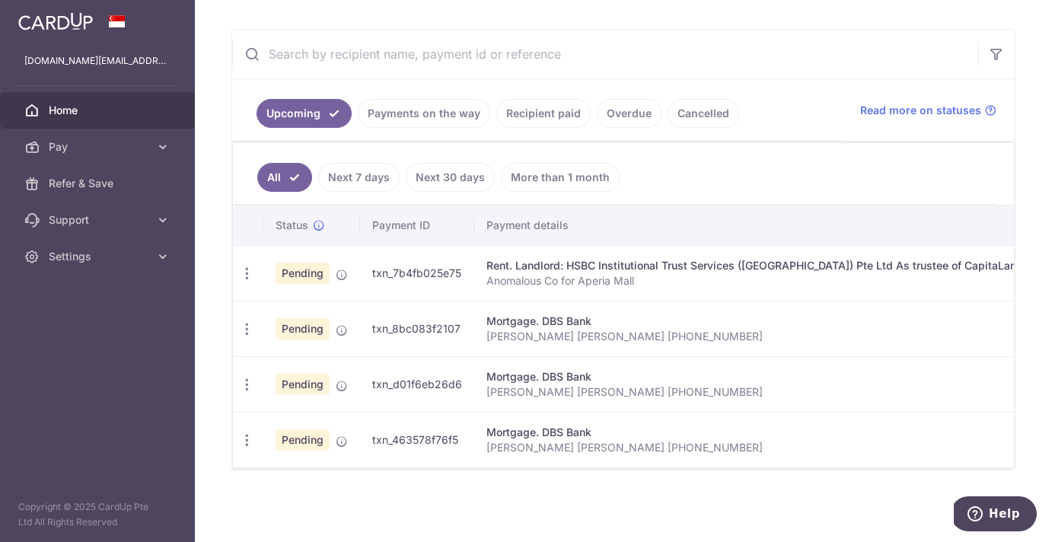
click at [565, 113] on link "Recipient paid" at bounding box center [543, 113] width 94 height 29
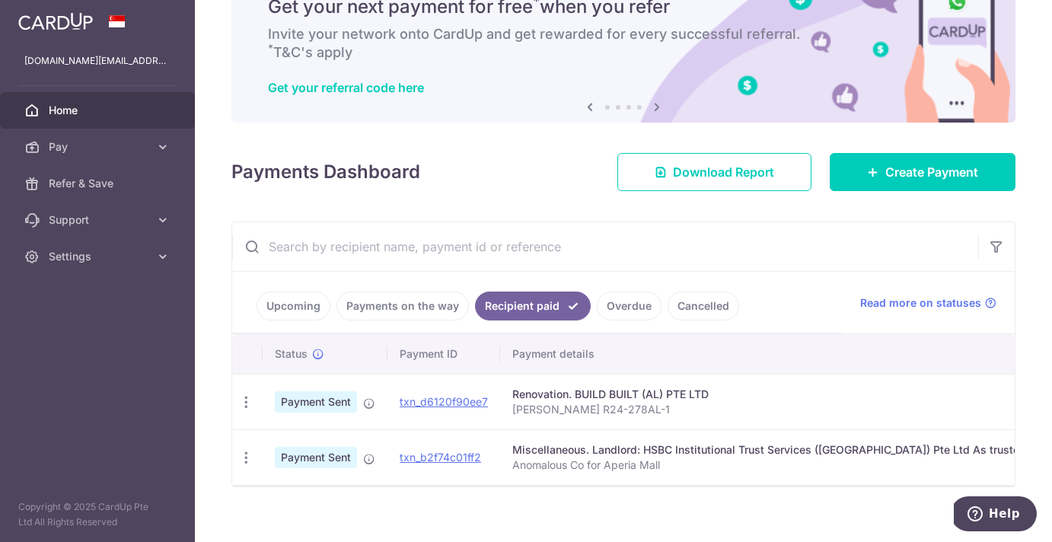
scroll to position [97, 0]
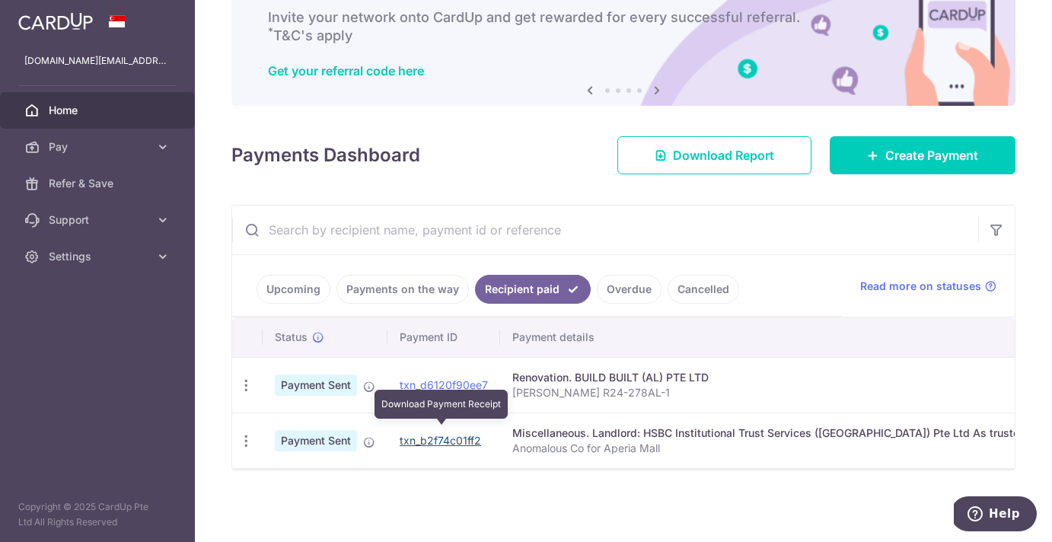
click at [447, 435] on link "txn_b2f74c01ff2" at bounding box center [440, 440] width 81 height 13
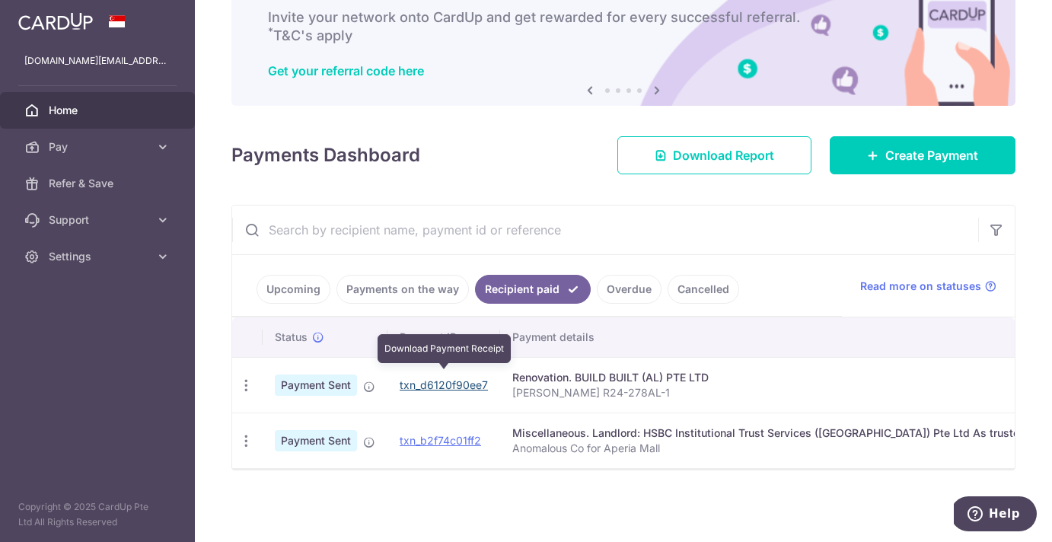
click at [440, 378] on link "txn_d6120f90ee7" at bounding box center [444, 384] width 88 height 13
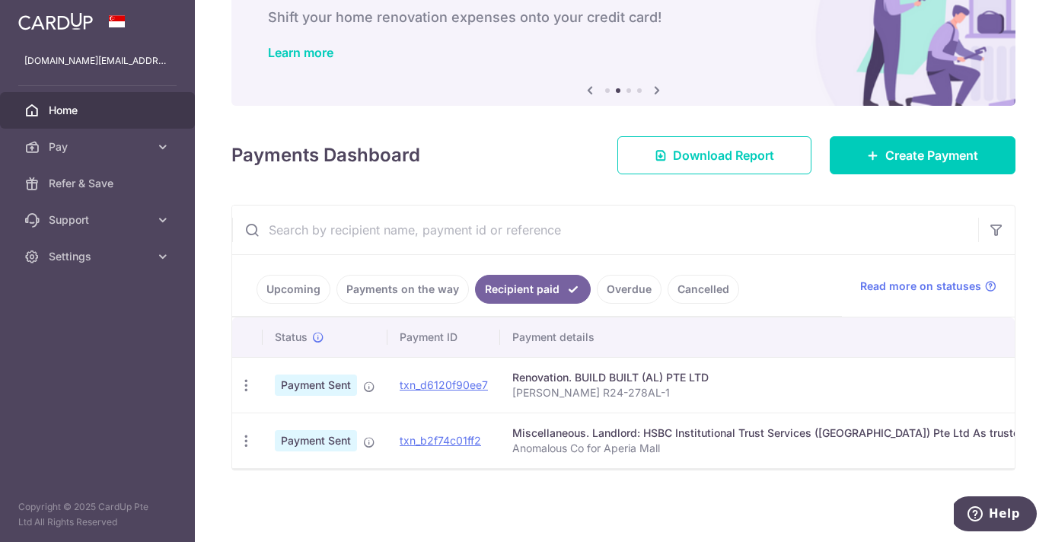
click at [810, 114] on div "× Pause Schedule Pause all future payments in this series Pause just this one p…" at bounding box center [623, 271] width 857 height 542
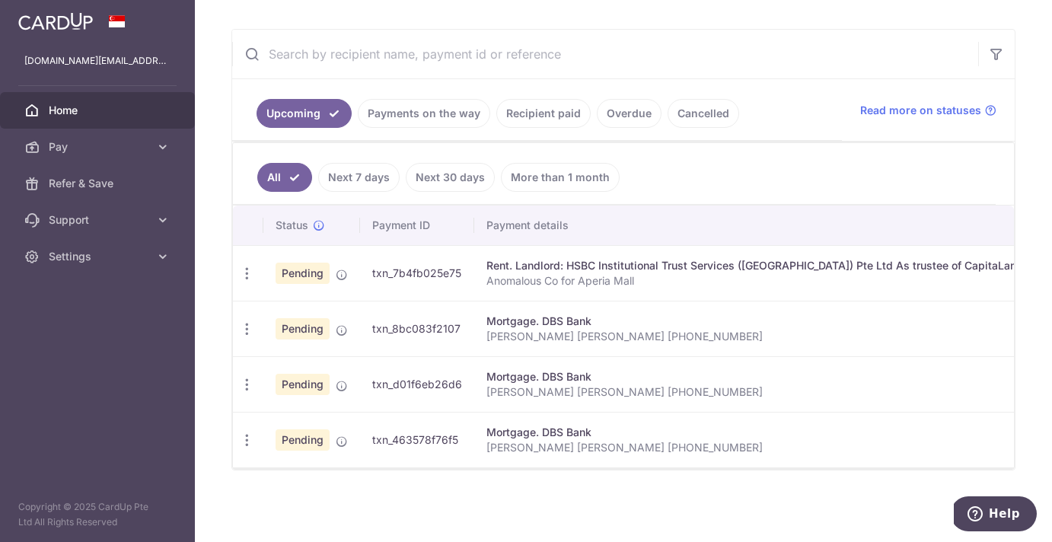
scroll to position [273, 0]
click at [243, 326] on icon "button" at bounding box center [247, 329] width 16 height 16
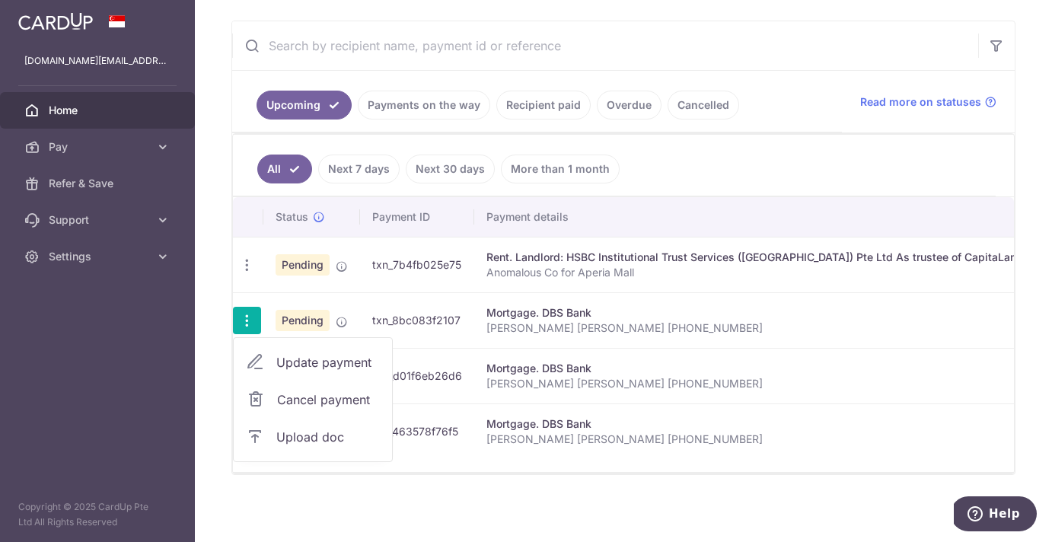
click at [257, 409] on link "Cancel payment" at bounding box center [313, 400] width 158 height 38
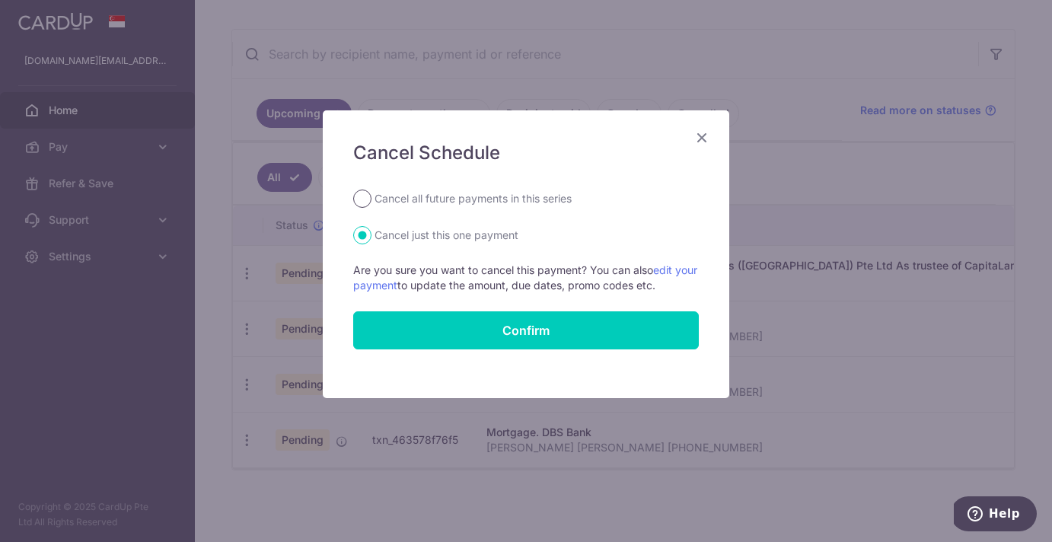
click at [361, 196] on input "Cancel all future payments in this series" at bounding box center [362, 198] width 18 height 18
radio input "true"
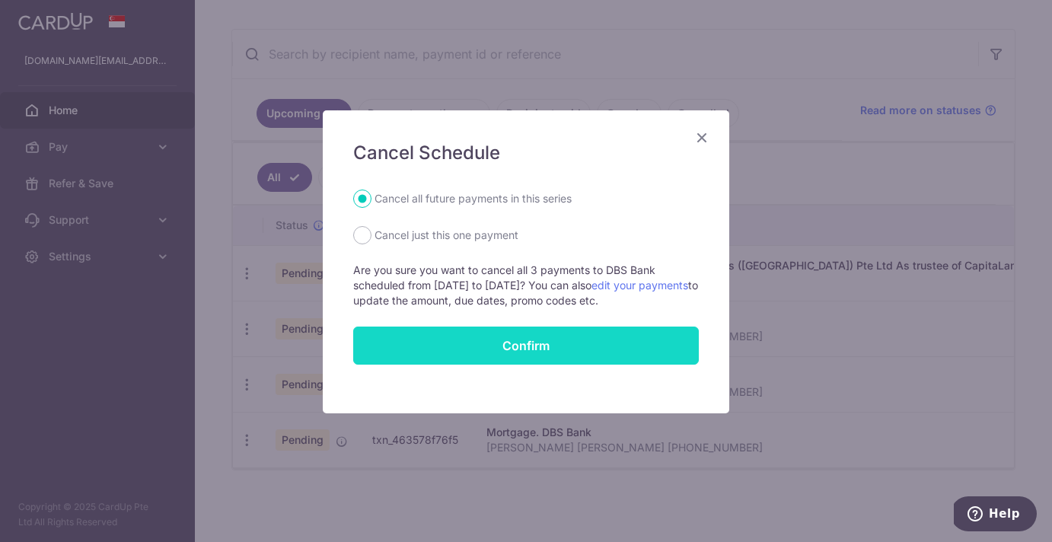
click at [441, 343] on button "Confirm" at bounding box center [525, 345] width 345 height 38
